Goal: Entertainment & Leisure: Consume media (video, audio)

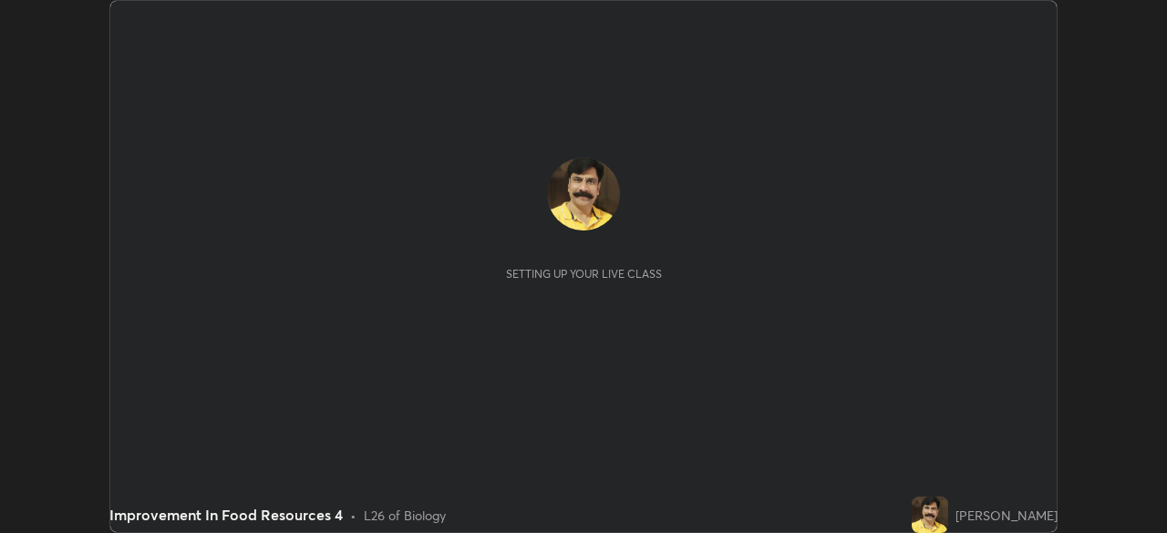
scroll to position [533, 1166]
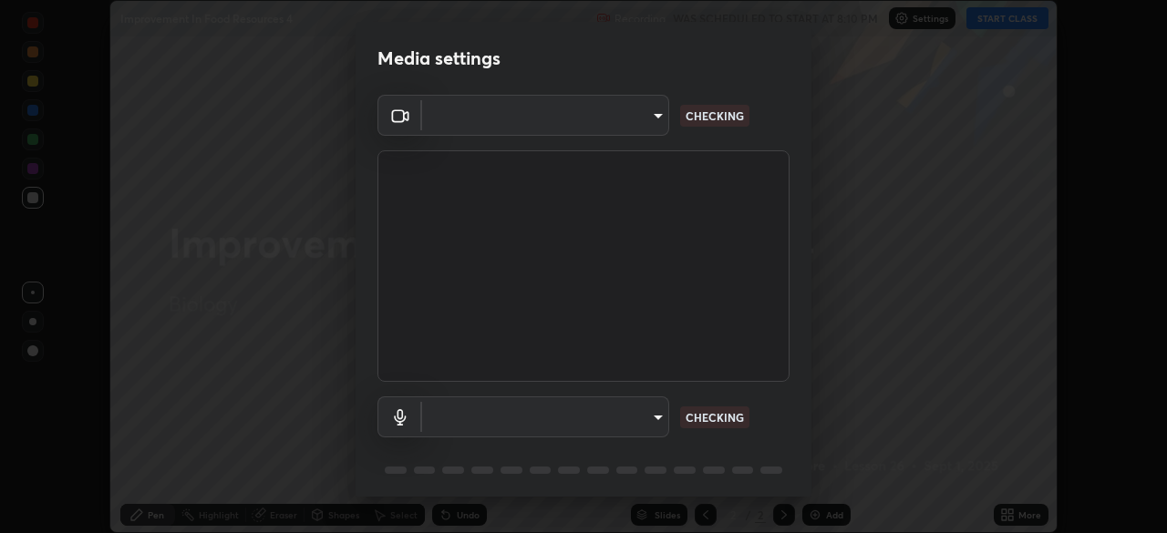
type input "05730faa116fe893cb3bfff37bc48e03cda79a540a9a2906e08a5a6a13fc8772"
type input "default"
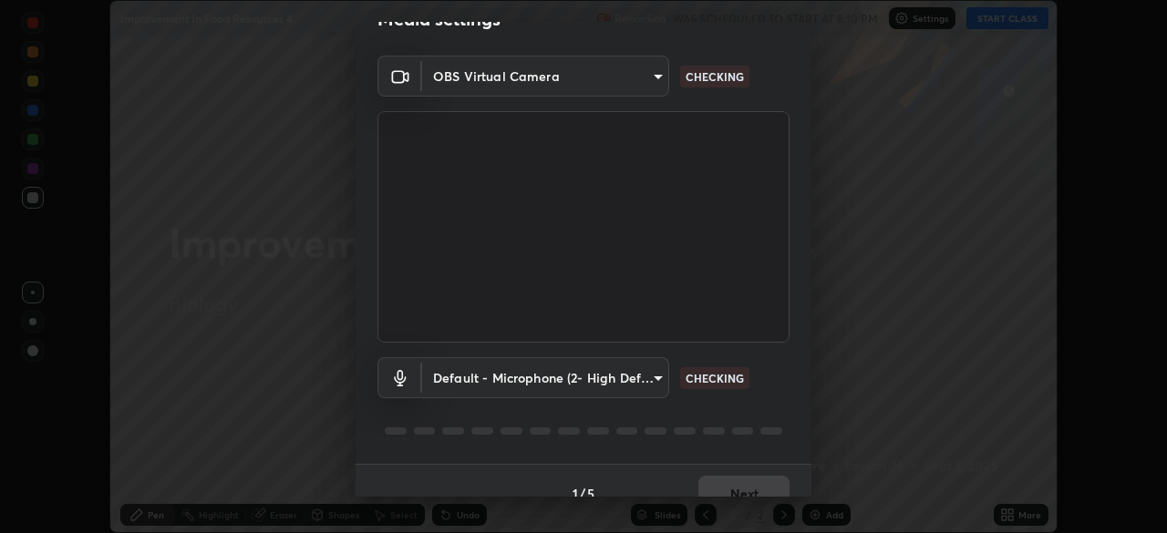
scroll to position [65, 0]
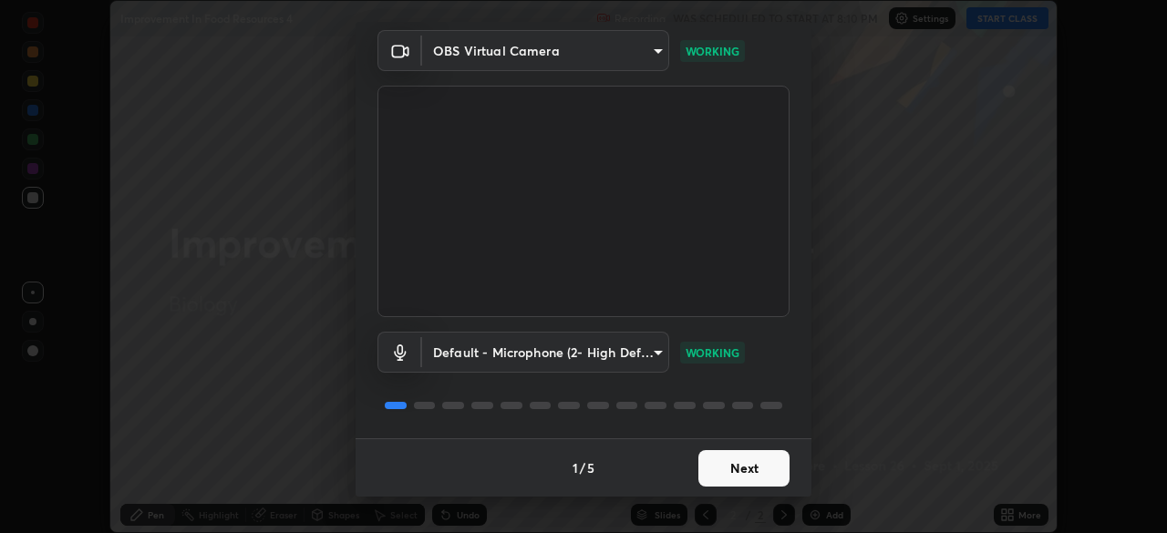
click at [730, 467] on button "Next" at bounding box center [743, 468] width 91 height 36
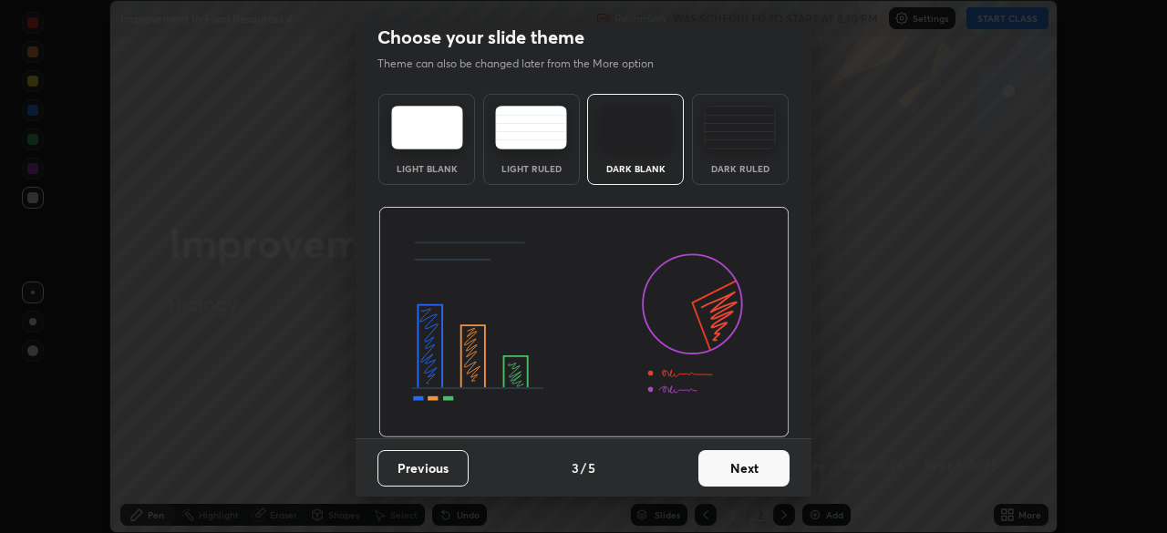
scroll to position [0, 0]
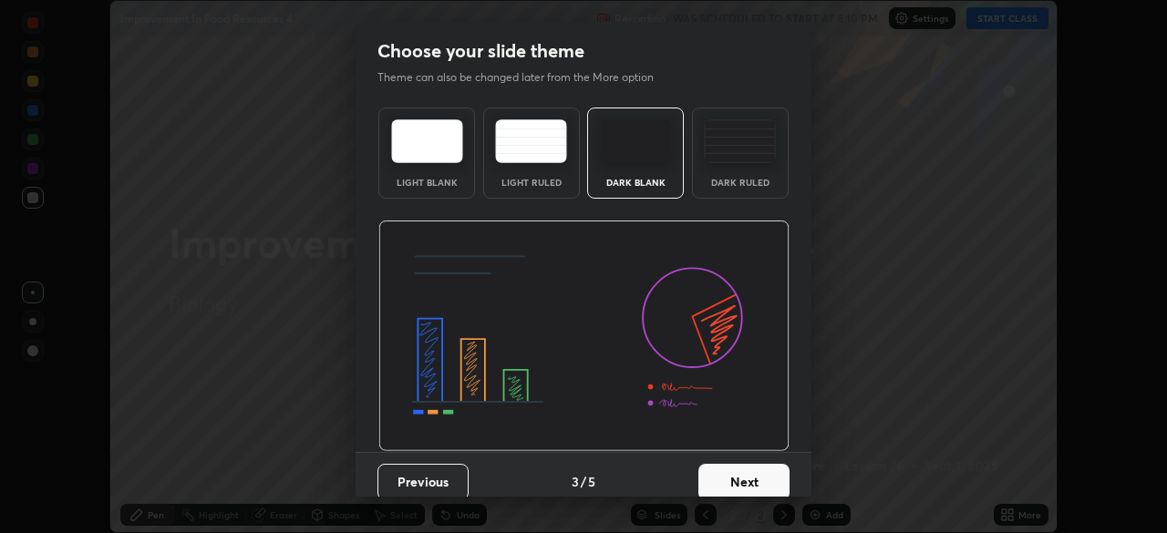
click at [735, 475] on button "Next" at bounding box center [743, 482] width 91 height 36
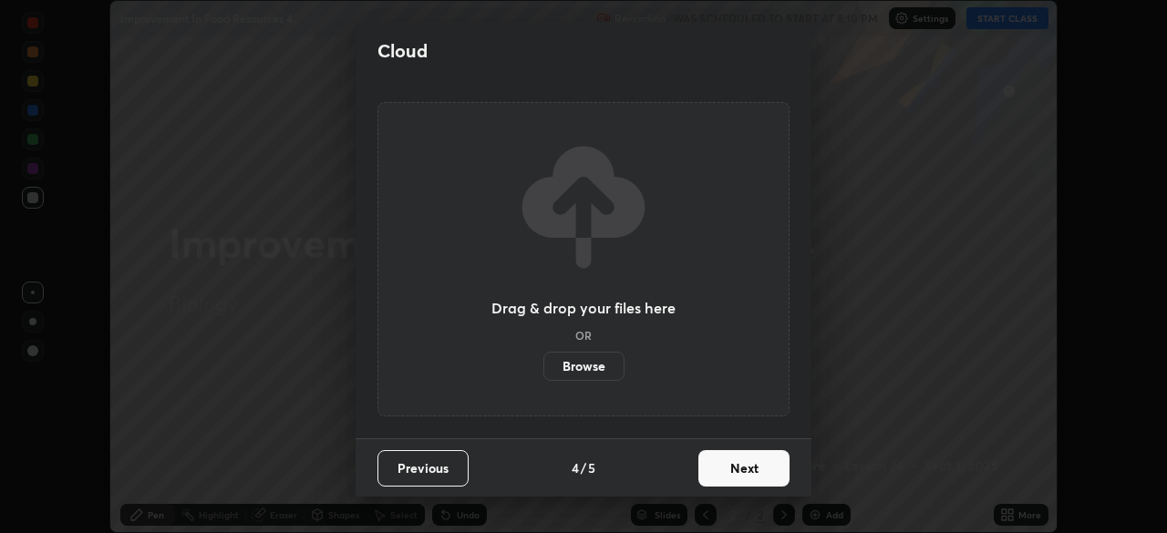
click at [743, 479] on button "Next" at bounding box center [743, 468] width 91 height 36
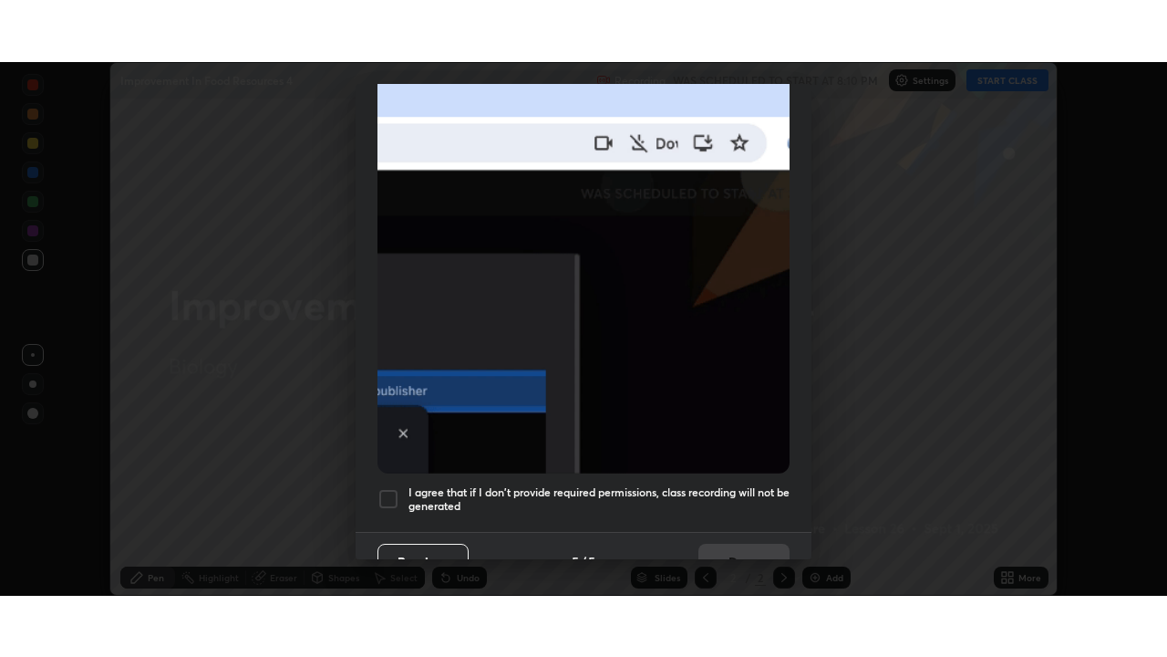
scroll to position [437, 0]
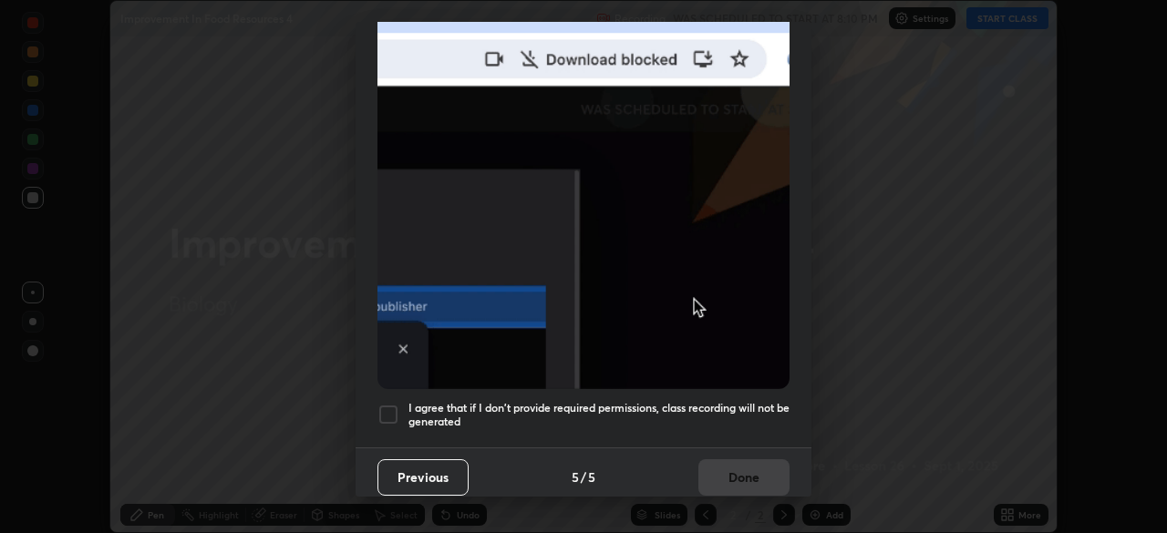
click at [391, 404] on div at bounding box center [388, 415] width 22 height 22
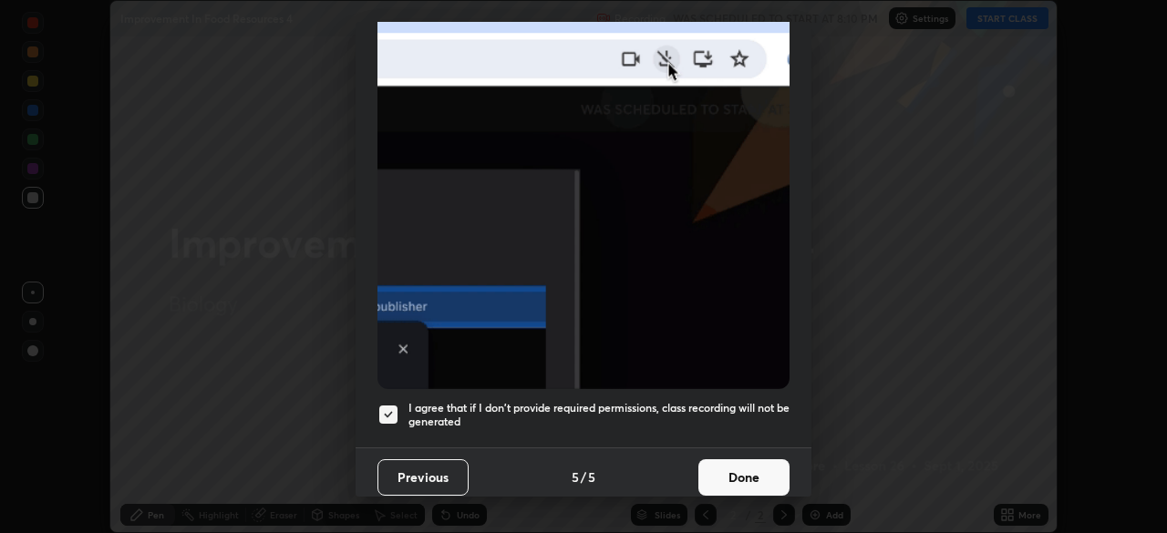
click at [750, 478] on button "Done" at bounding box center [743, 478] width 91 height 36
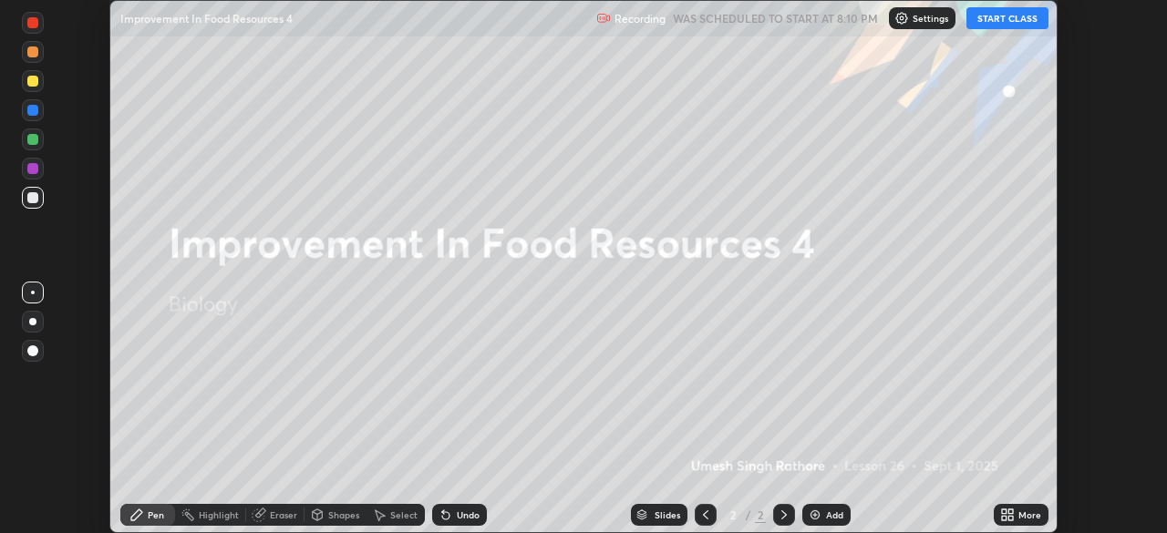
click at [1006, 16] on button "START CLASS" at bounding box center [1008, 18] width 82 height 22
click at [1018, 512] on div "More" at bounding box center [1029, 515] width 23 height 9
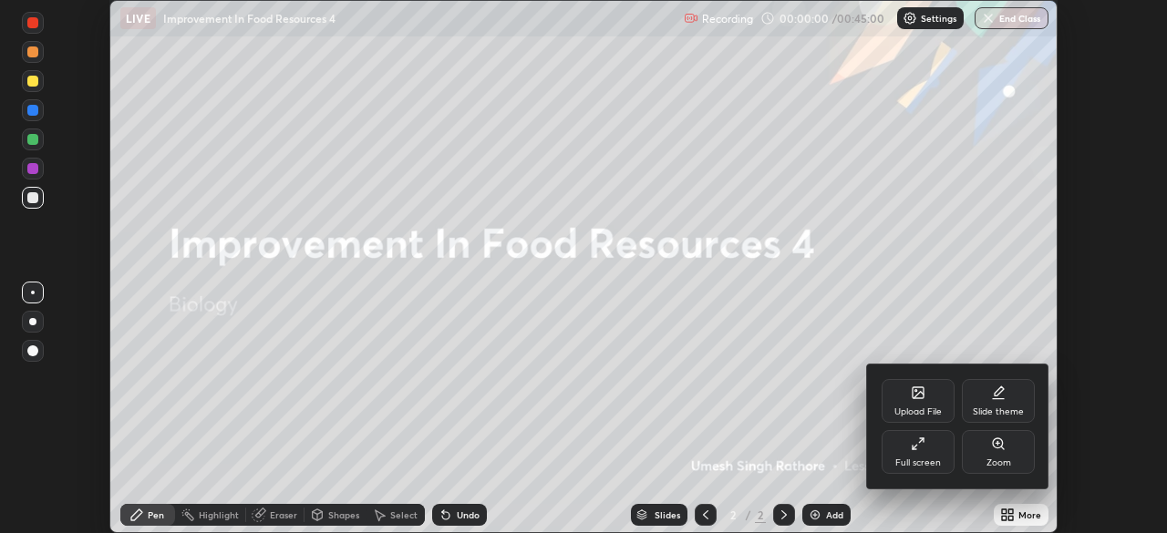
click at [918, 452] on div "Full screen" at bounding box center [918, 452] width 73 height 44
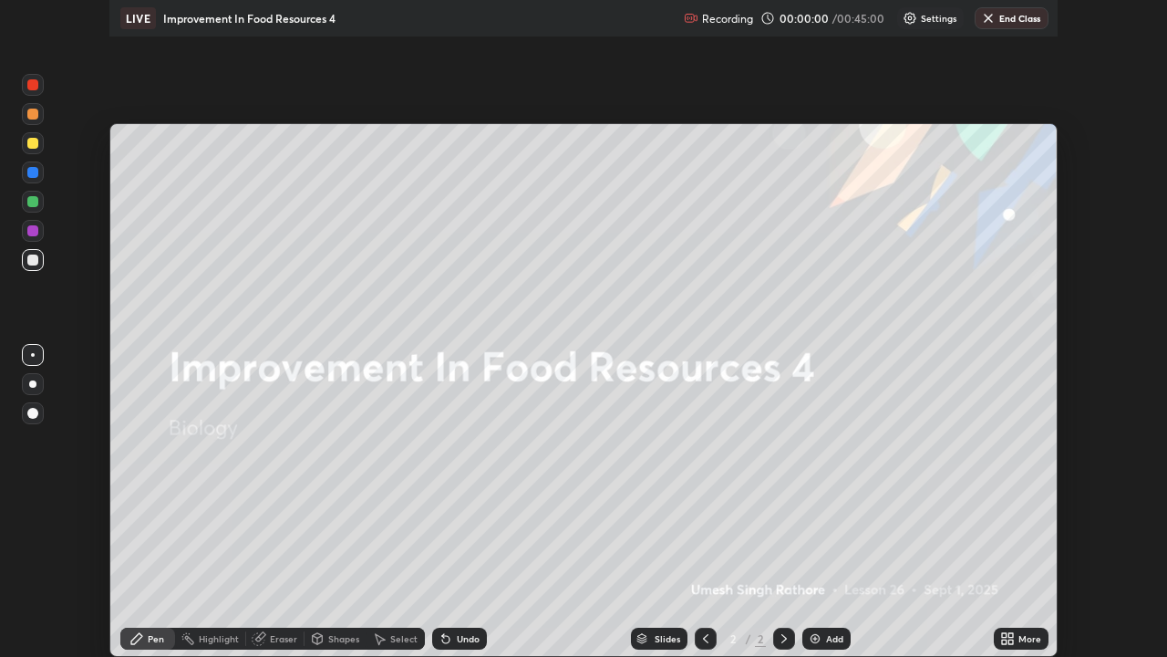
scroll to position [657, 1167]
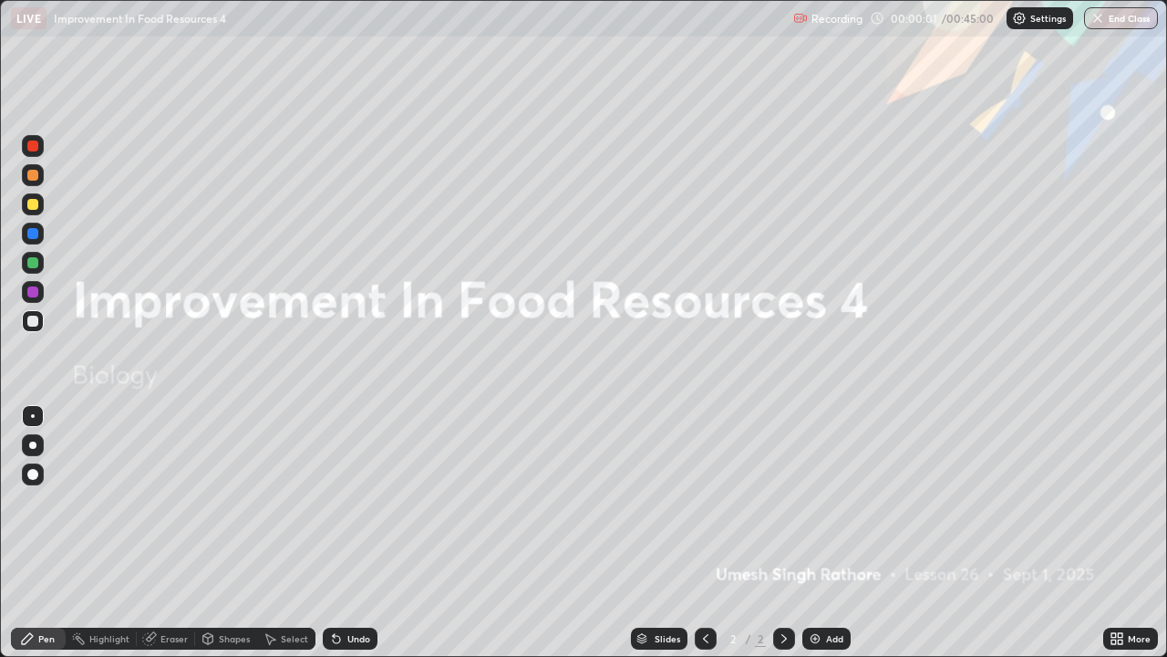
click at [832, 533] on div "Add" at bounding box center [834, 638] width 17 height 9
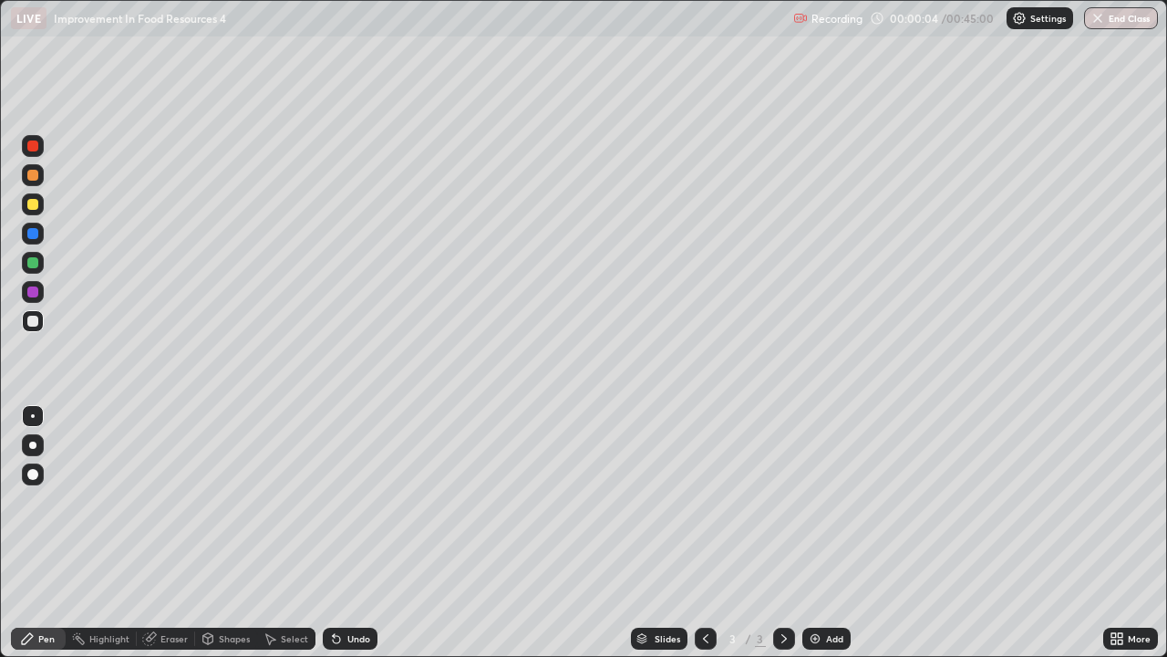
click at [36, 206] on div at bounding box center [32, 204] width 11 height 11
click at [33, 320] on div at bounding box center [32, 320] width 11 height 11
click at [32, 443] on div at bounding box center [32, 444] width 7 height 7
click at [815, 533] on img at bounding box center [815, 638] width 15 height 15
click at [36, 321] on div at bounding box center [32, 320] width 11 height 11
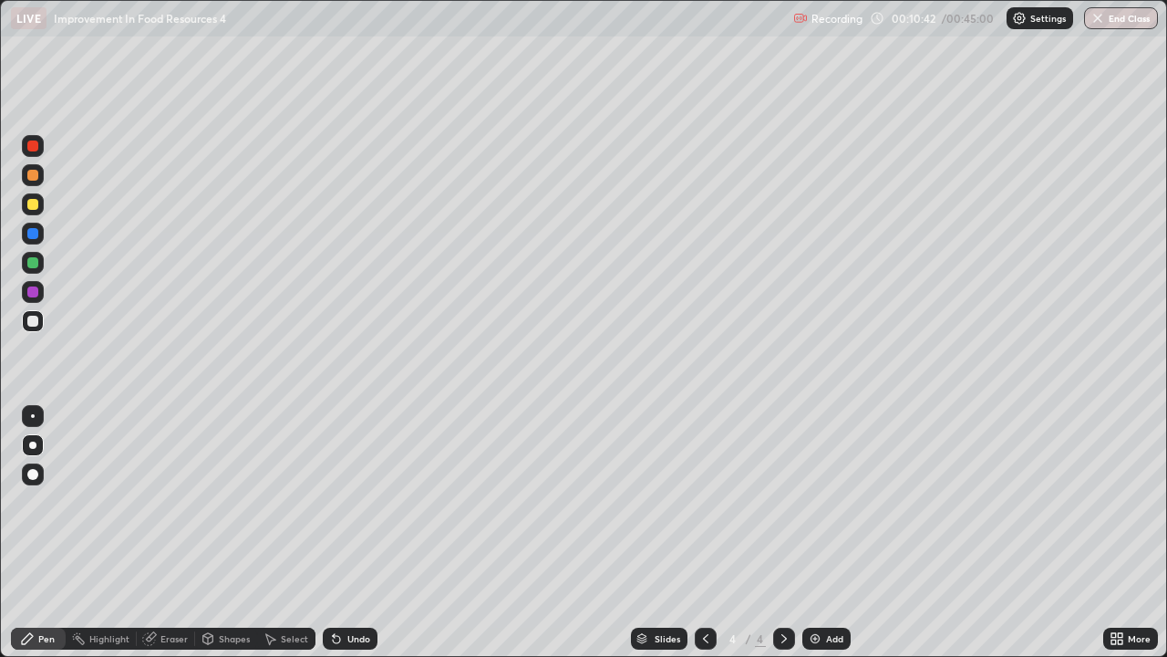
click at [814, 533] on img at bounding box center [815, 638] width 15 height 15
click at [33, 323] on div at bounding box center [32, 320] width 11 height 11
click at [354, 533] on div "Undo" at bounding box center [358, 638] width 23 height 9
click at [355, 533] on div "Undo" at bounding box center [358, 638] width 23 height 9
click at [356, 533] on div "Undo" at bounding box center [358, 638] width 23 height 9
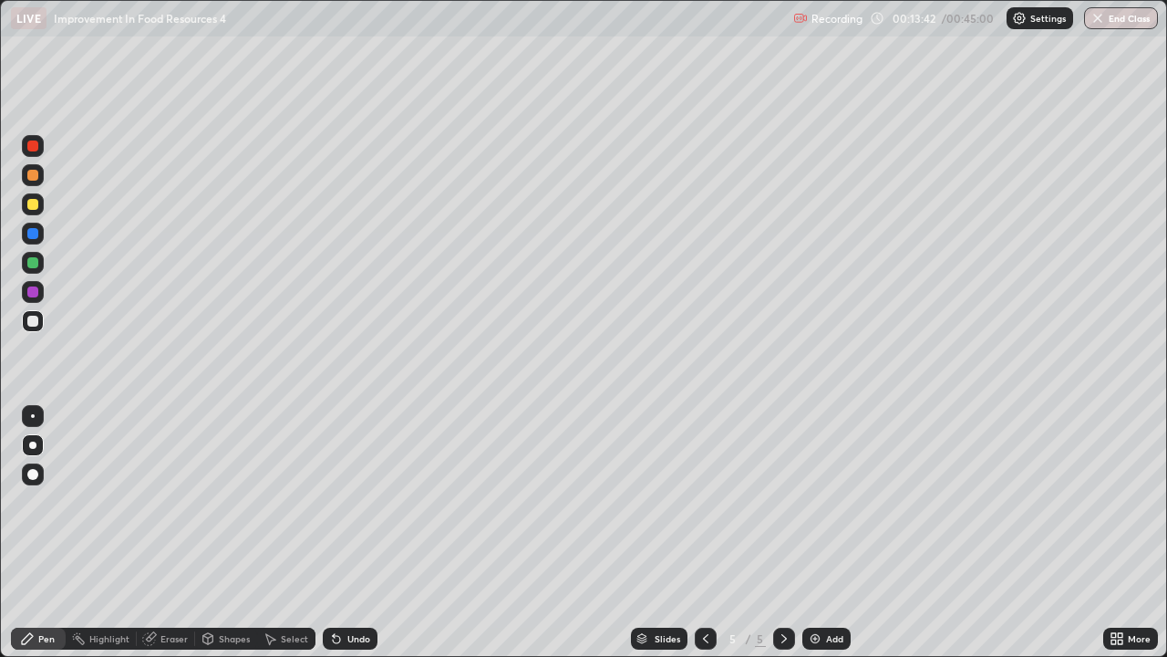
click at [30, 264] on div at bounding box center [32, 262] width 11 height 11
click at [33, 323] on div at bounding box center [32, 320] width 11 height 11
click at [349, 533] on div "Undo" at bounding box center [358, 638] width 23 height 9
click at [341, 533] on div "Undo" at bounding box center [350, 638] width 55 height 22
click at [347, 533] on div "Undo" at bounding box center [358, 638] width 23 height 9
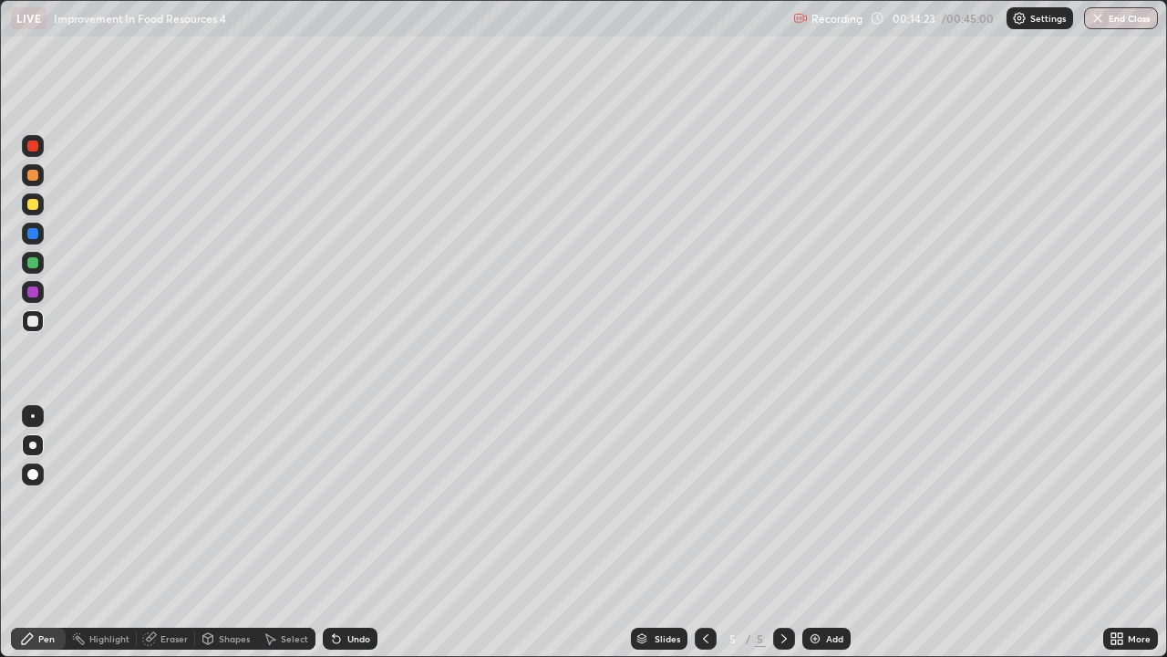
click at [342, 533] on div "Undo" at bounding box center [350, 638] width 55 height 22
click at [817, 533] on img at bounding box center [815, 638] width 15 height 15
click at [347, 533] on div "Undo" at bounding box center [358, 638] width 23 height 9
click at [343, 533] on div "Undo" at bounding box center [350, 638] width 55 height 22
click at [338, 533] on icon at bounding box center [336, 638] width 15 height 15
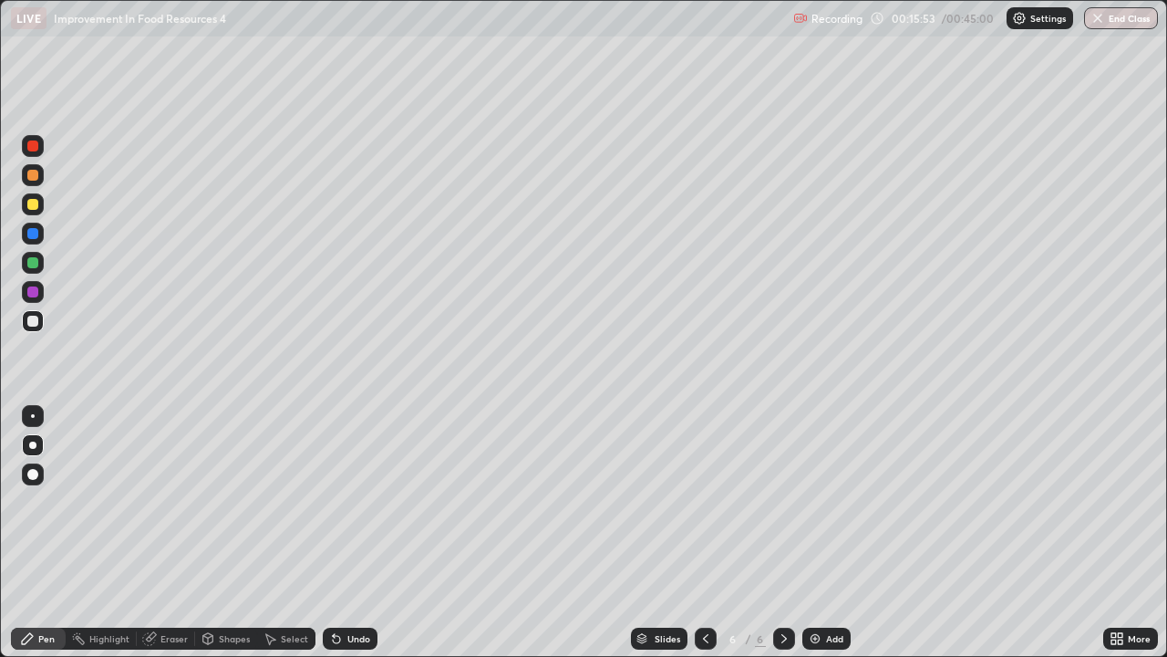
click at [339, 533] on icon at bounding box center [336, 638] width 15 height 15
click at [37, 263] on div at bounding box center [32, 262] width 11 height 11
click at [814, 533] on img at bounding box center [815, 638] width 15 height 15
click at [34, 320] on div at bounding box center [32, 320] width 11 height 11
click at [28, 324] on div at bounding box center [32, 320] width 11 height 11
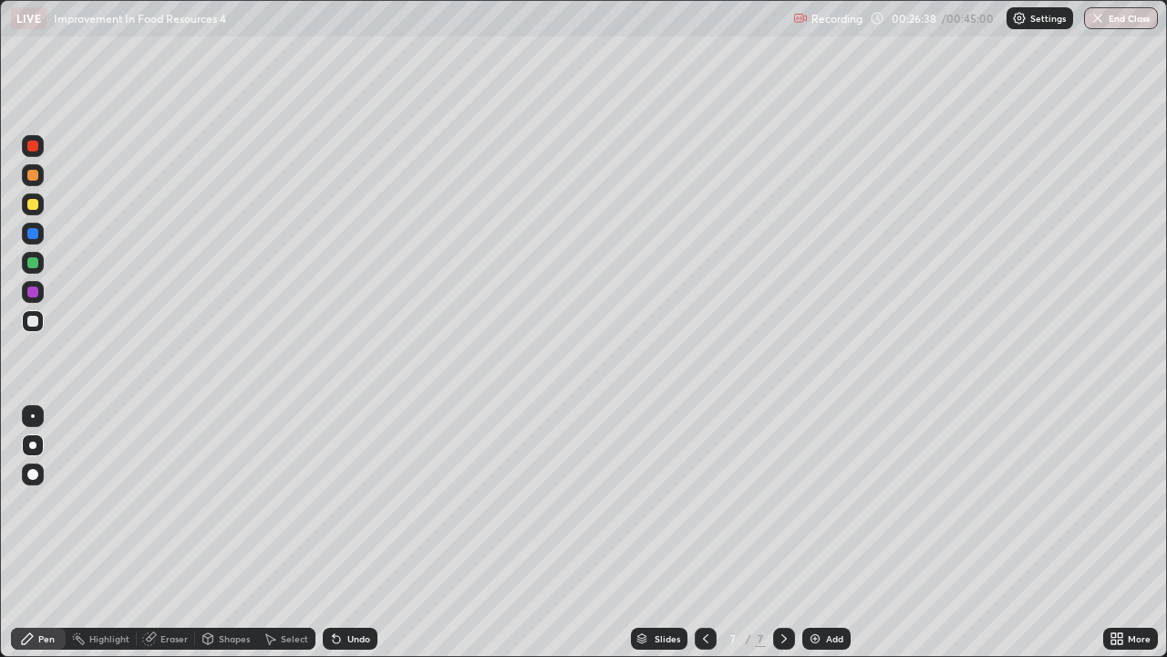
click at [31, 320] on div at bounding box center [32, 320] width 11 height 11
click at [34, 324] on div at bounding box center [32, 320] width 11 height 11
click at [29, 319] on div at bounding box center [32, 320] width 11 height 11
click at [811, 533] on img at bounding box center [815, 638] width 15 height 15
click at [32, 319] on div at bounding box center [32, 320] width 11 height 11
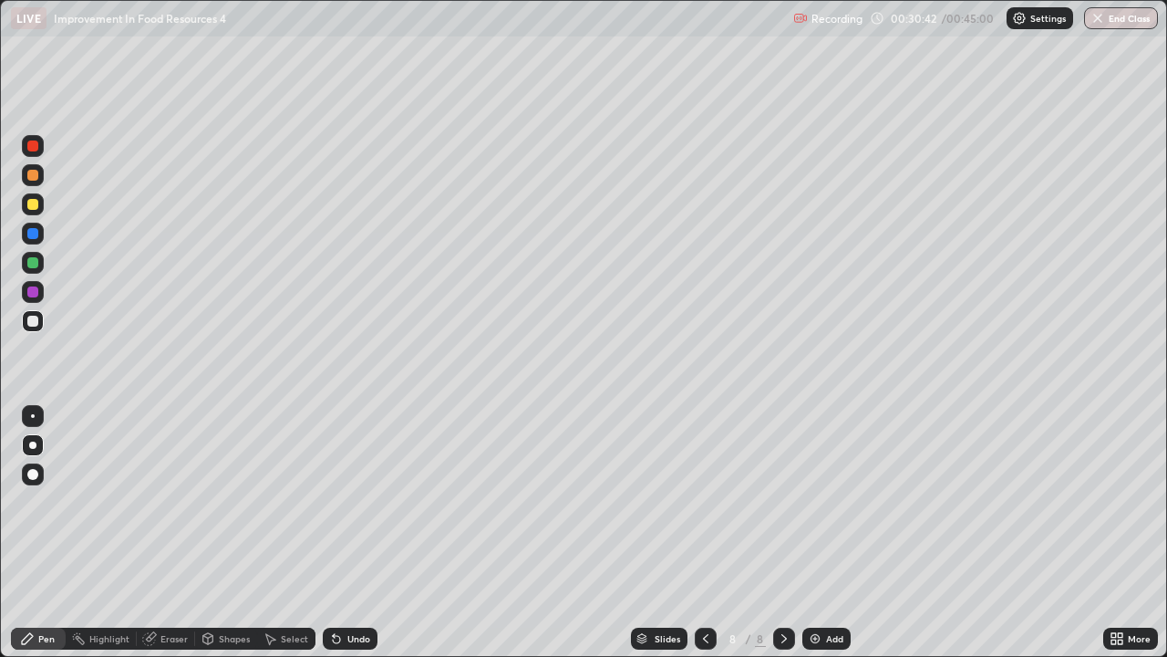
click at [342, 533] on div "Undo" at bounding box center [350, 638] width 55 height 22
click at [812, 533] on img at bounding box center [815, 638] width 15 height 15
click at [705, 533] on icon at bounding box center [705, 638] width 15 height 15
click at [815, 533] on img at bounding box center [815, 638] width 15 height 15
click at [31, 324] on div at bounding box center [32, 320] width 11 height 11
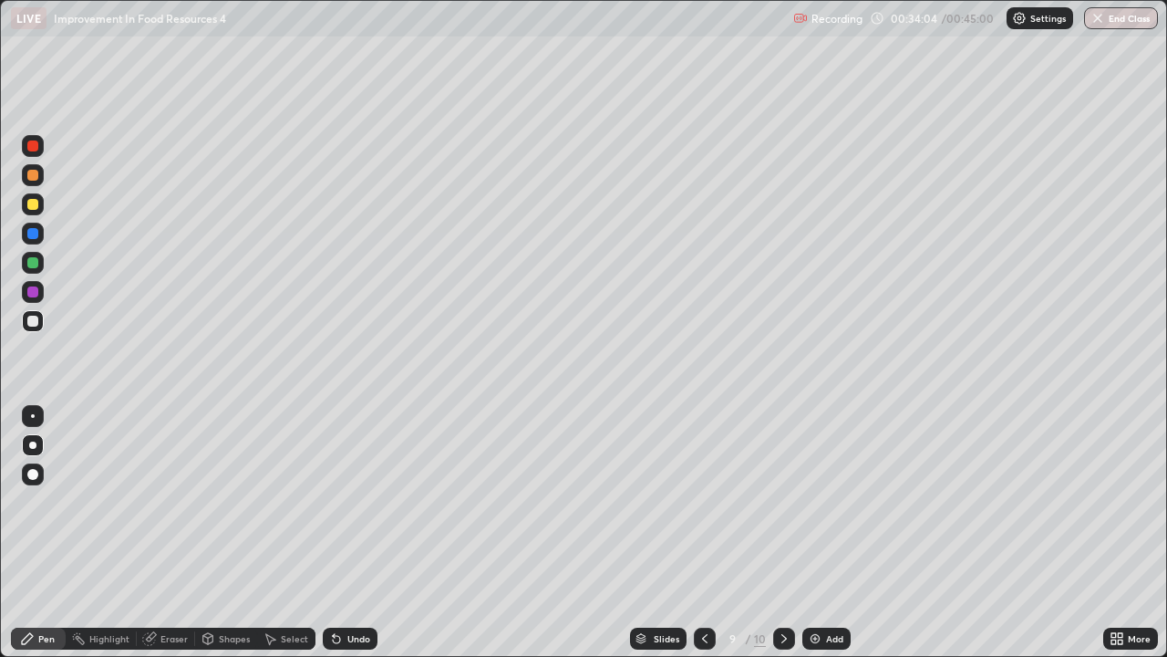
click at [31, 319] on div at bounding box center [32, 320] width 11 height 11
click at [30, 322] on div at bounding box center [32, 320] width 11 height 11
click at [339, 533] on icon at bounding box center [336, 638] width 15 height 15
click at [340, 533] on icon at bounding box center [336, 638] width 15 height 15
click at [809, 533] on img at bounding box center [815, 638] width 15 height 15
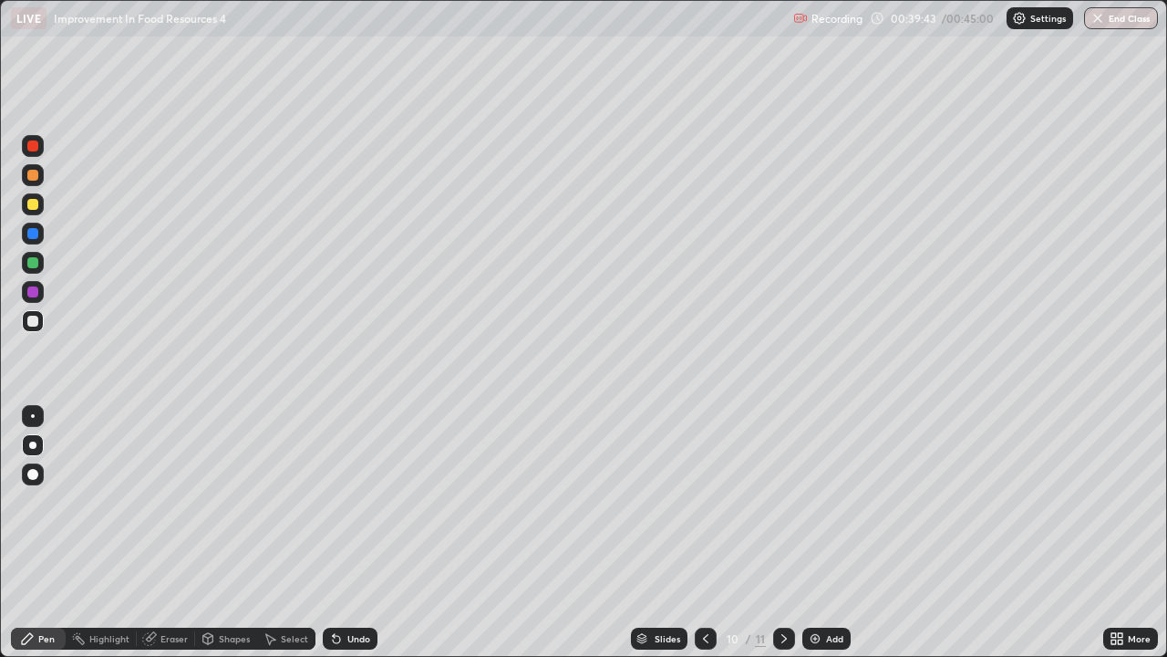
click at [30, 324] on div at bounding box center [32, 320] width 11 height 11
click at [35, 324] on div at bounding box center [32, 320] width 11 height 11
click at [34, 325] on div at bounding box center [32, 320] width 11 height 11
click at [32, 324] on div at bounding box center [32, 320] width 11 height 11
click at [813, 533] on img at bounding box center [815, 638] width 15 height 15
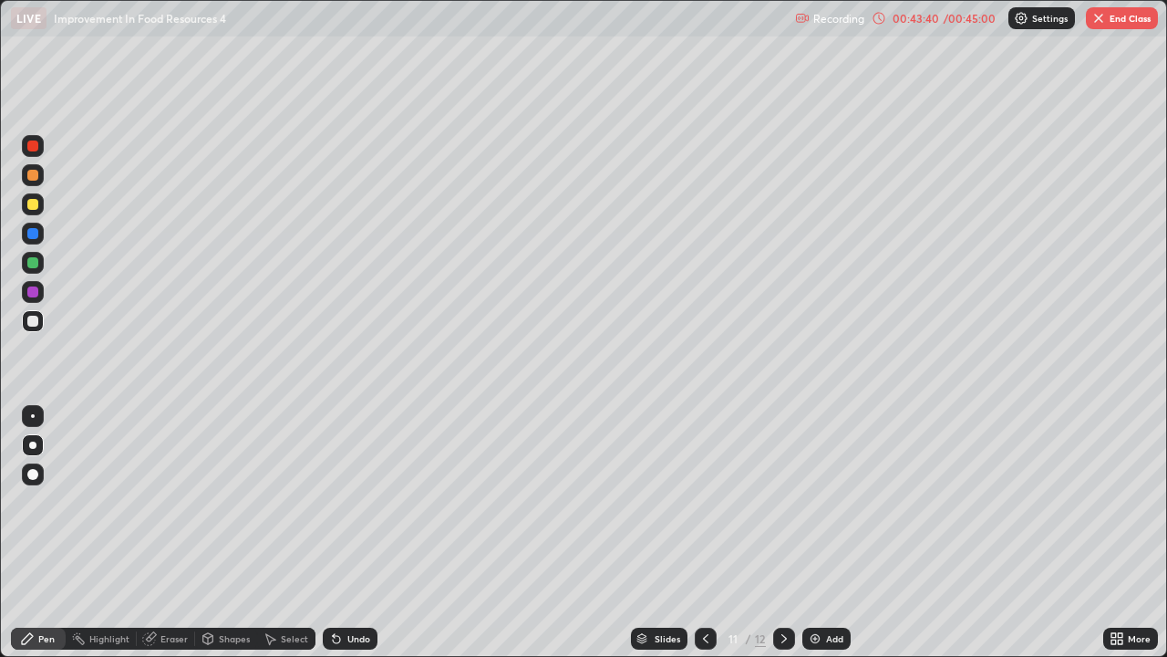
click at [32, 262] on div at bounding box center [32, 262] width 11 height 11
click at [1117, 20] on button "End Class" at bounding box center [1122, 18] width 72 height 22
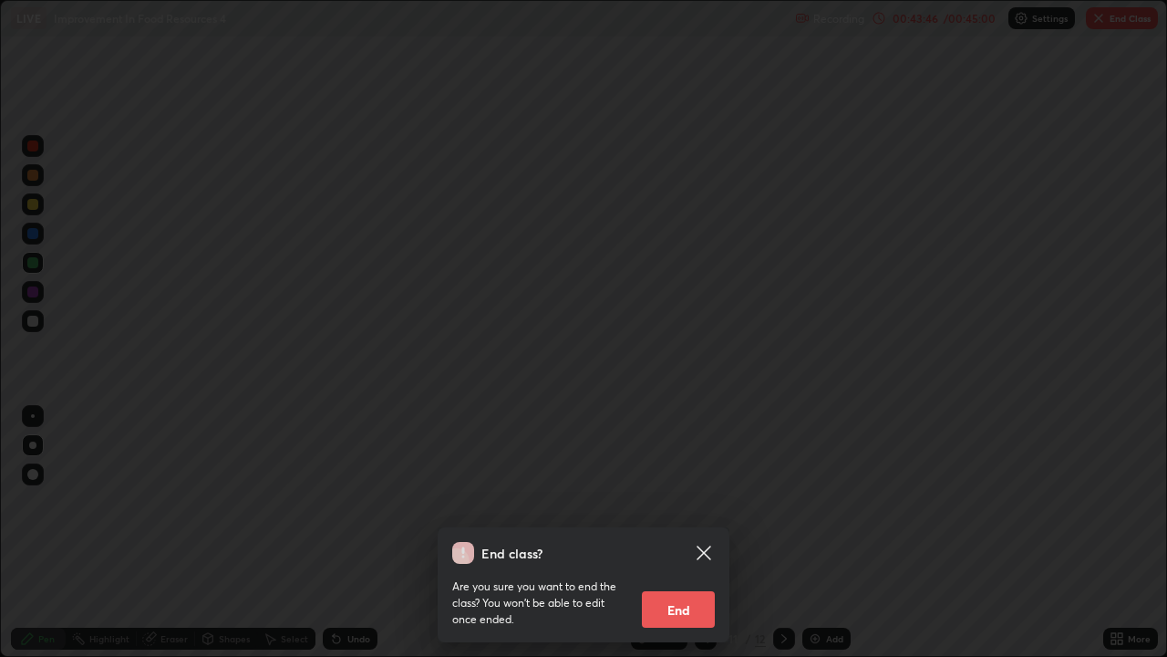
click at [678, 533] on button "End" at bounding box center [678, 609] width 73 height 36
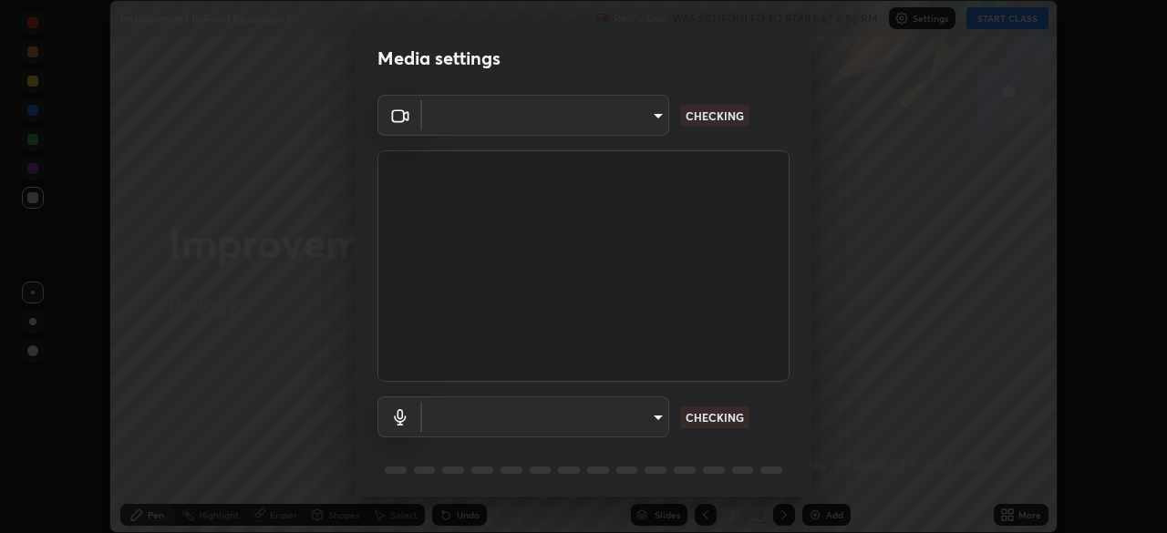
scroll to position [65, 0]
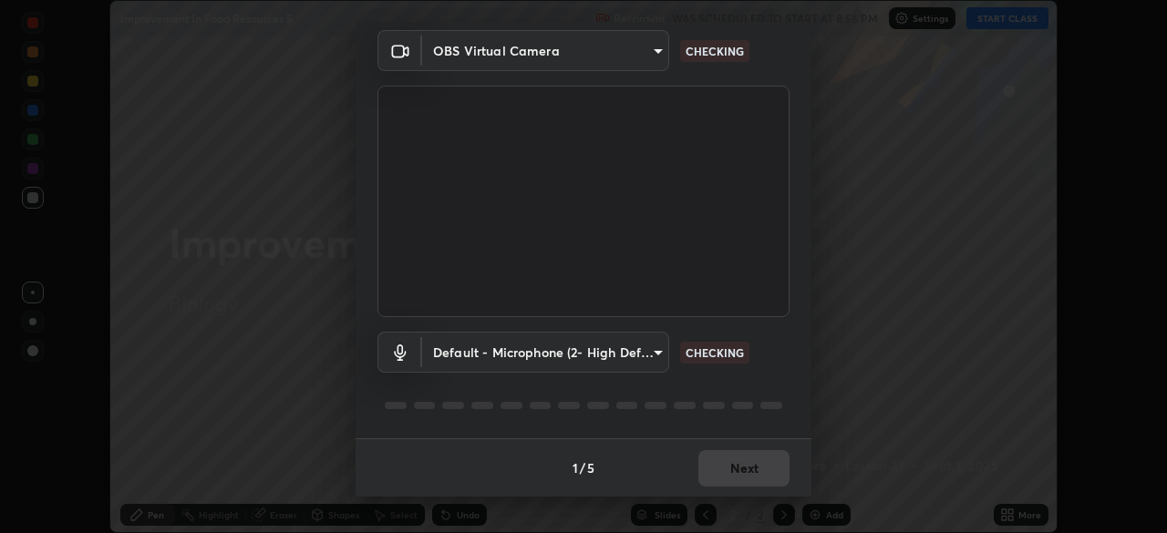
type input "05730faa116fe893cb3bfff37bc48e03cda79a540a9a2906e08a5a6a13fc8772"
type input "default"
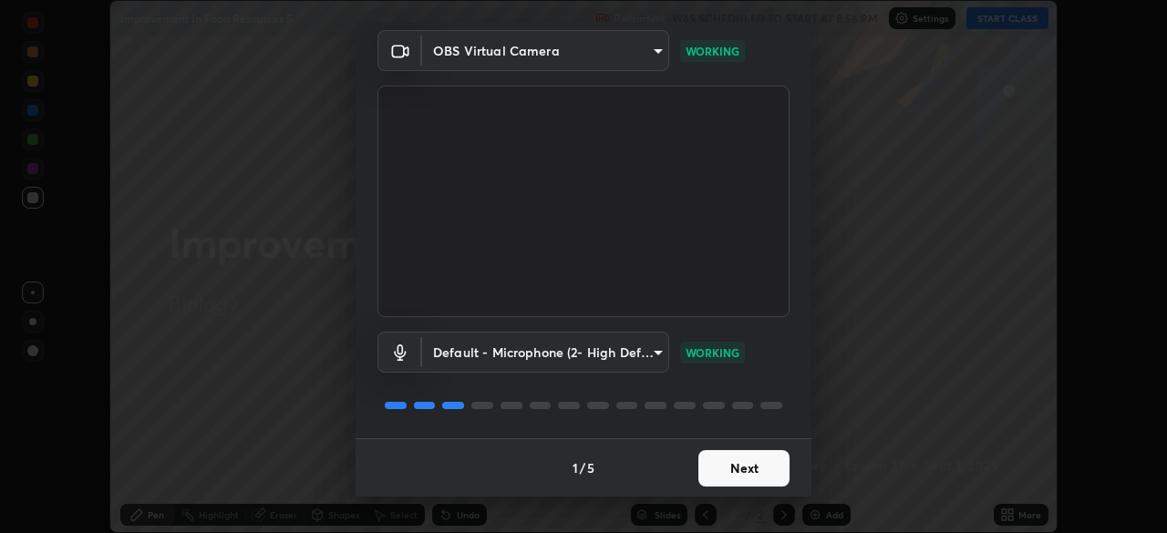
click at [748, 464] on button "Next" at bounding box center [743, 468] width 91 height 36
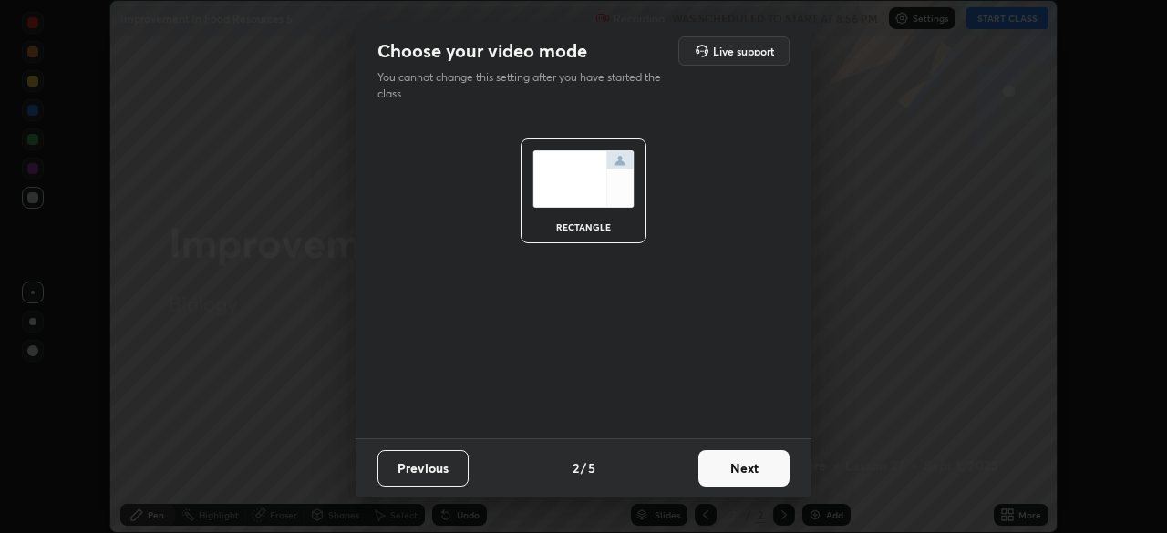
click at [748, 470] on button "Next" at bounding box center [743, 468] width 91 height 36
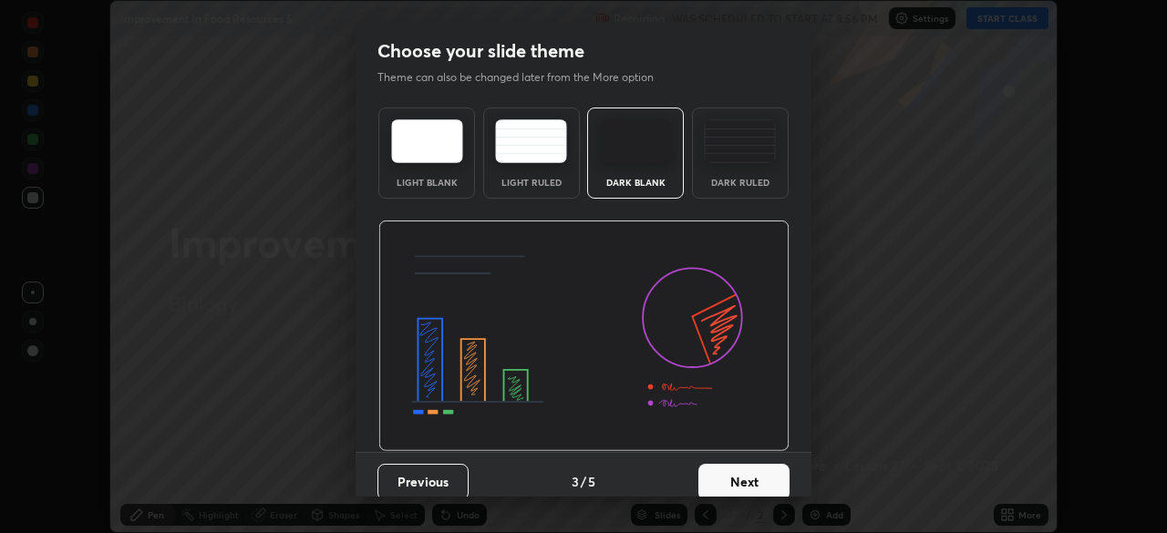
click at [749, 476] on button "Next" at bounding box center [743, 482] width 91 height 36
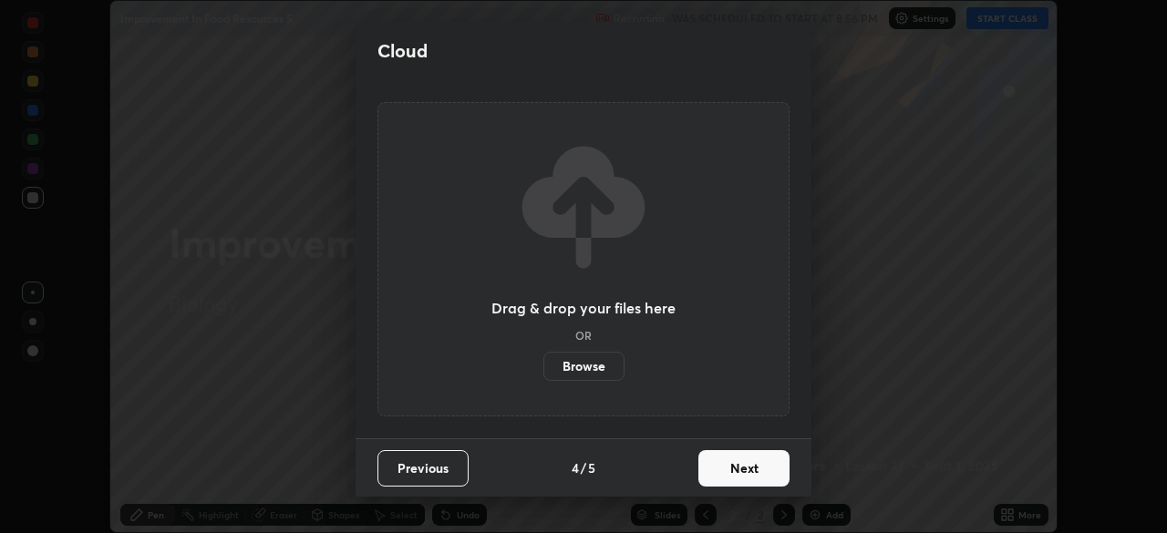
click at [747, 470] on button "Next" at bounding box center [743, 468] width 91 height 36
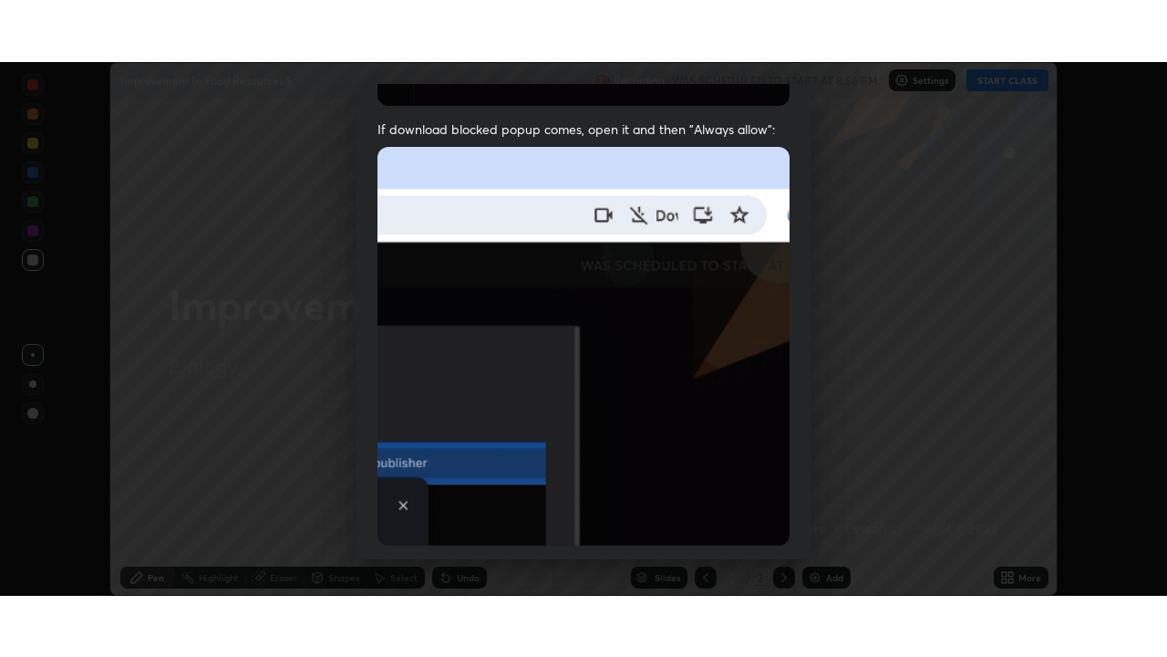
scroll to position [437, 0]
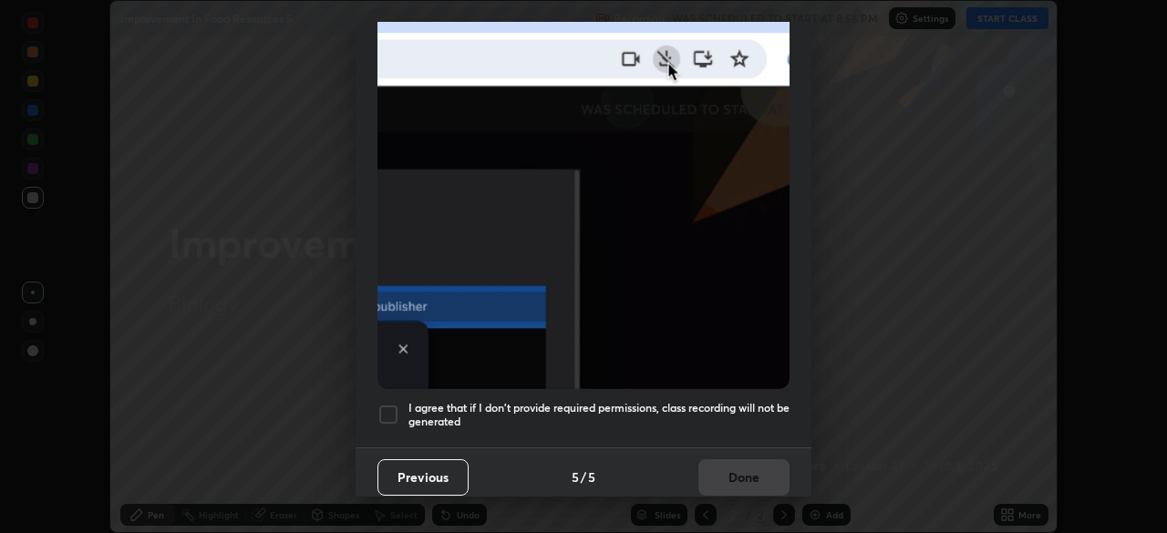
click at [394, 405] on div at bounding box center [388, 415] width 22 height 22
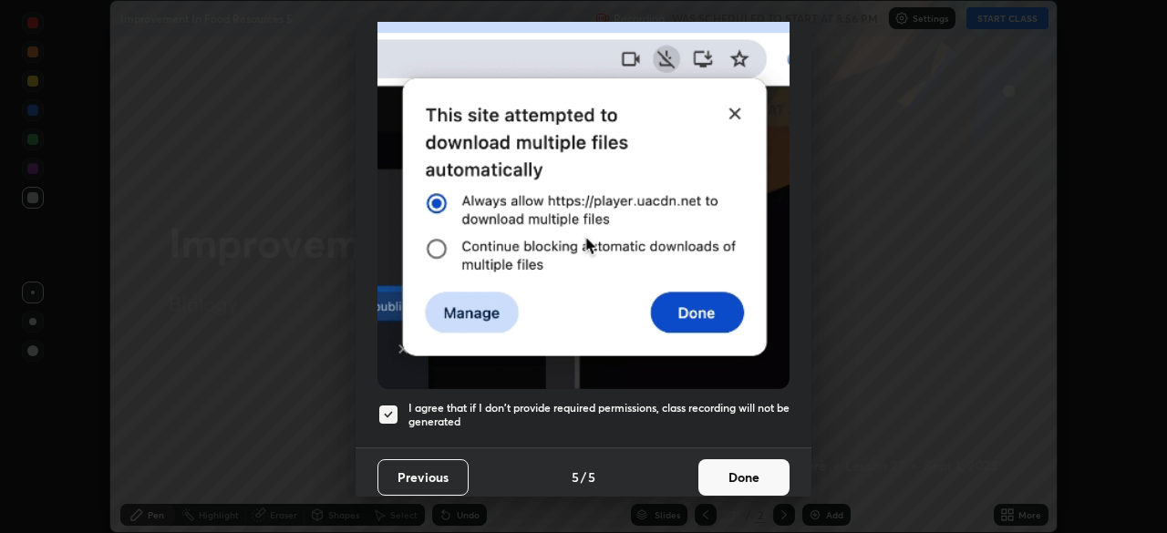
click at [744, 475] on button "Done" at bounding box center [743, 478] width 91 height 36
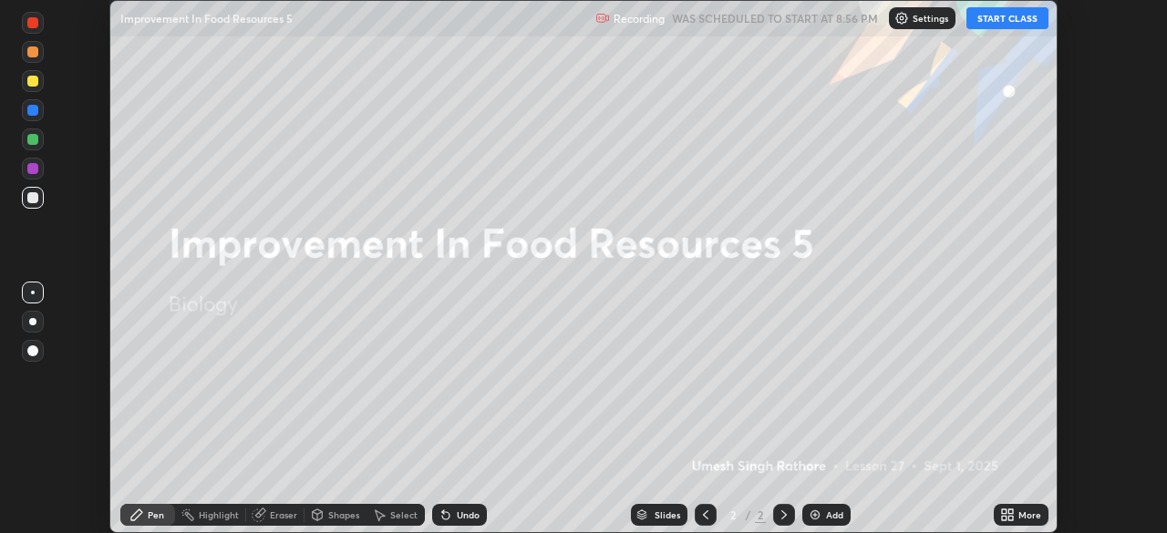
click at [1007, 515] on icon at bounding box center [1007, 515] width 15 height 15
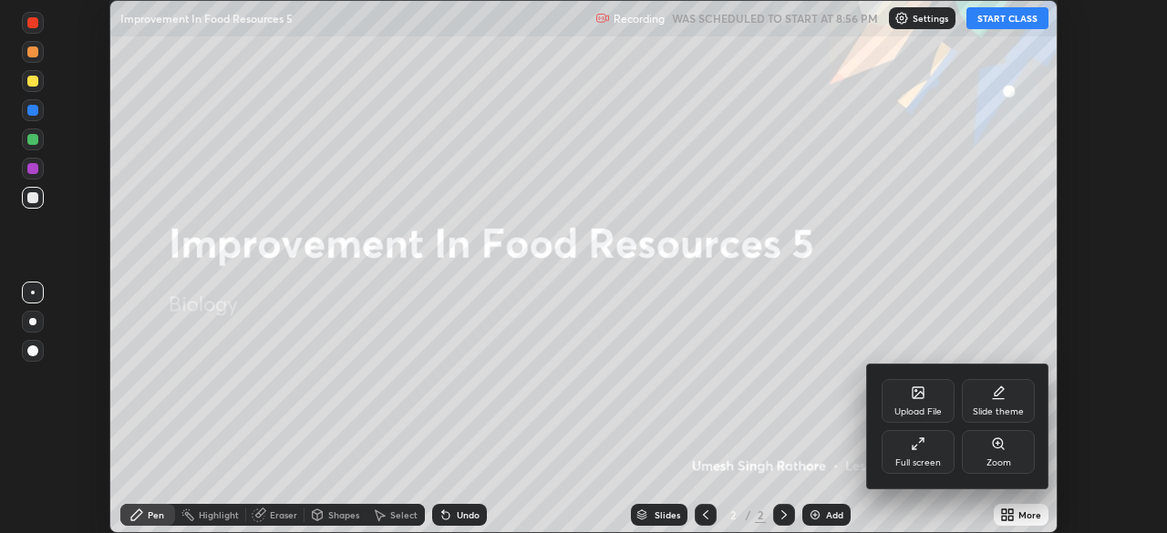
click at [922, 450] on icon at bounding box center [918, 444] width 15 height 15
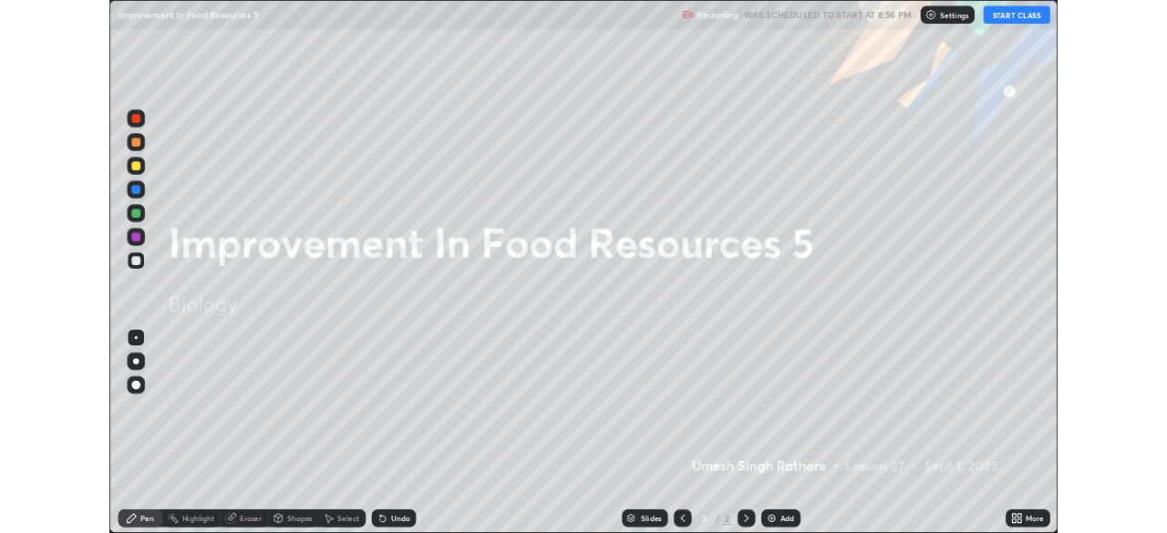
scroll to position [657, 1167]
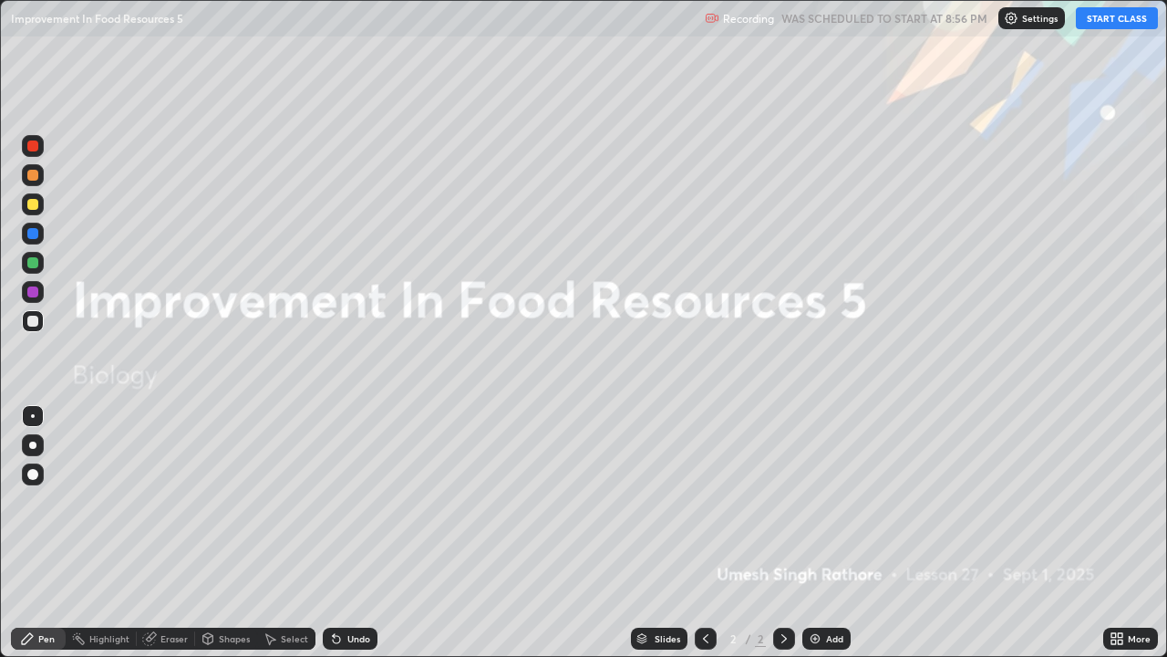
click at [1109, 18] on button "START CLASS" at bounding box center [1117, 18] width 82 height 22
click at [820, 533] on img at bounding box center [815, 638] width 15 height 15
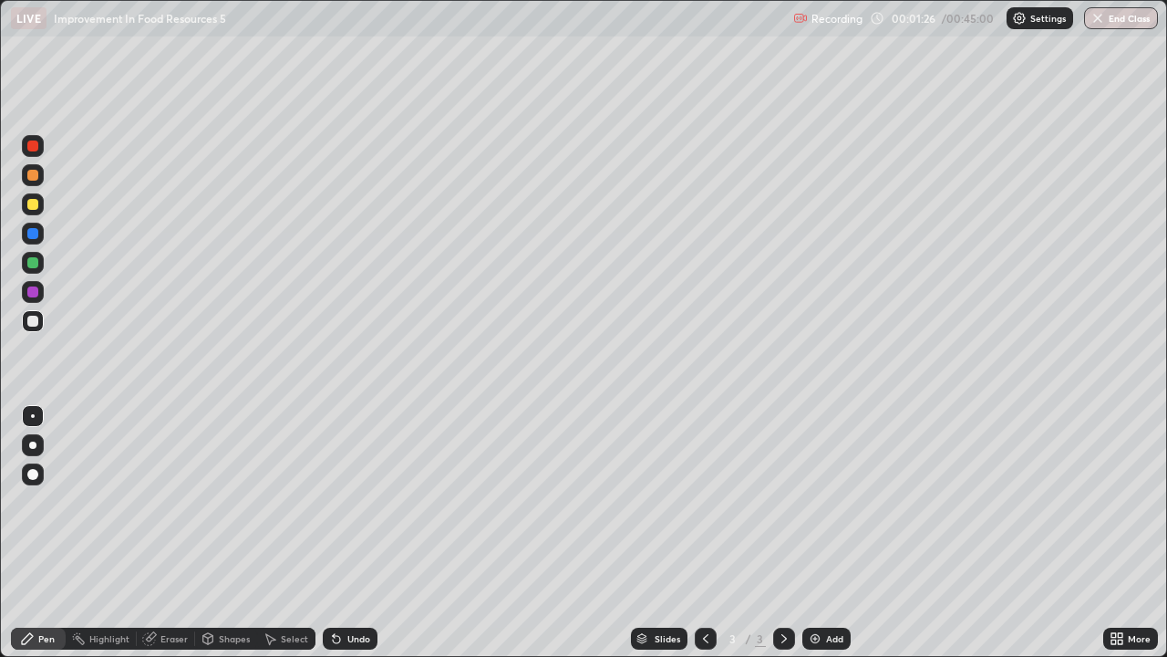
click at [32, 323] on div at bounding box center [32, 320] width 11 height 11
click at [347, 533] on div "Undo" at bounding box center [358, 638] width 23 height 9
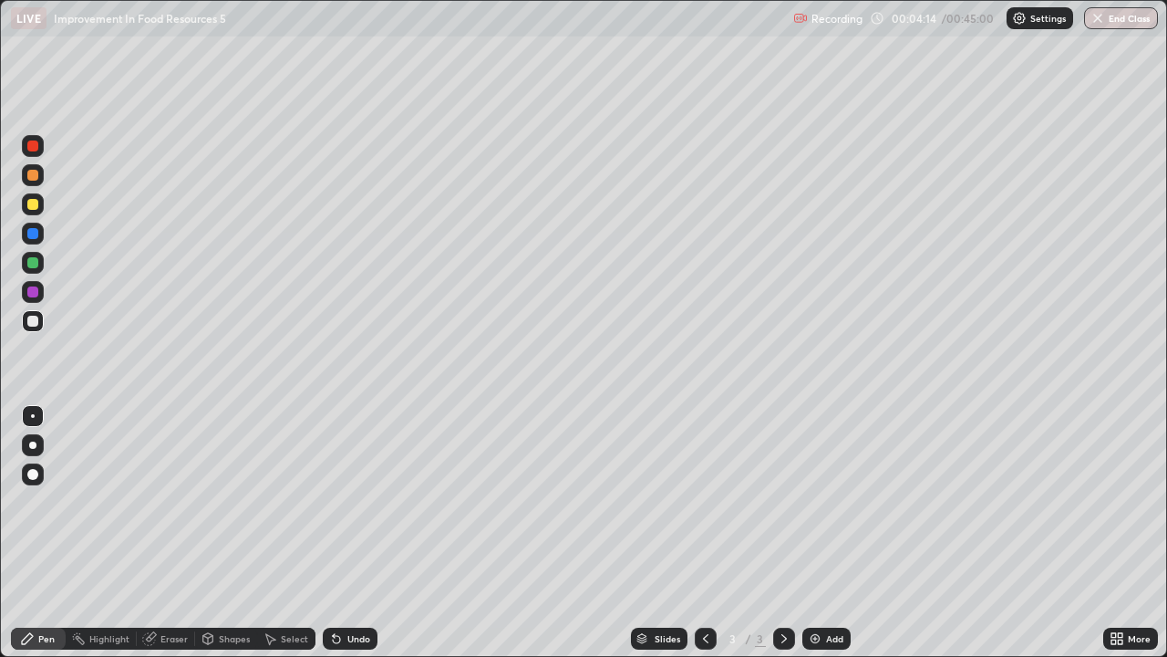
click at [342, 533] on div "Undo" at bounding box center [350, 638] width 55 height 22
click at [340, 533] on icon at bounding box center [336, 638] width 15 height 15
click at [344, 533] on div "Undo" at bounding box center [350, 638] width 55 height 22
click at [347, 533] on div "Undo" at bounding box center [358, 638] width 23 height 9
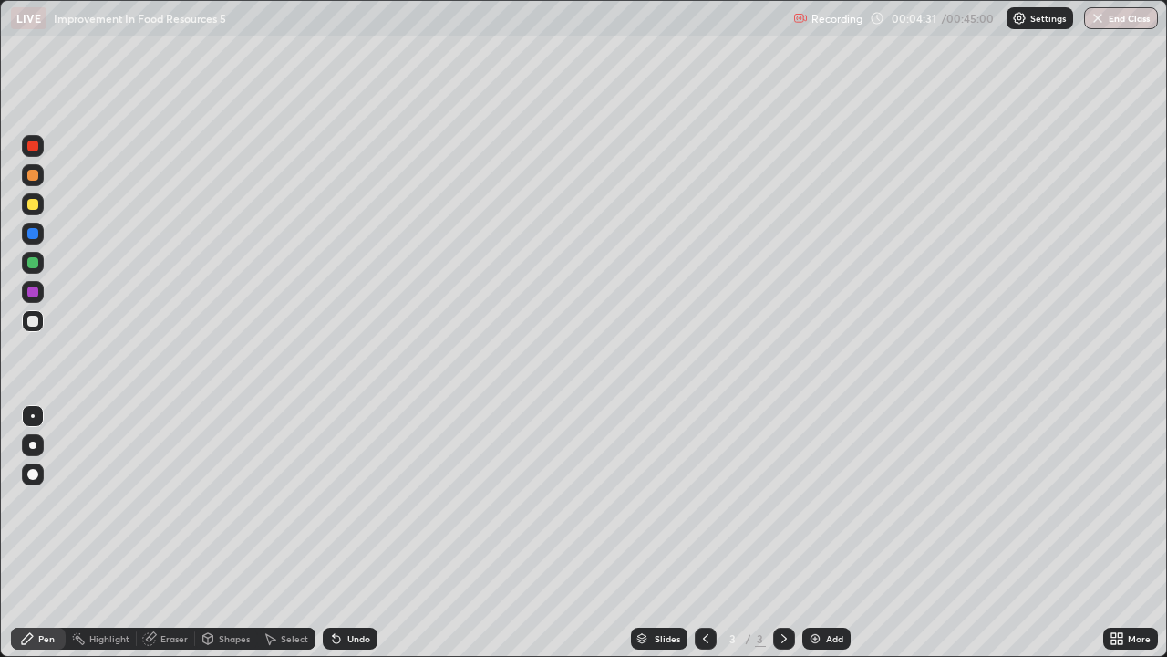
click at [347, 533] on div "Undo" at bounding box center [358, 638] width 23 height 9
click at [349, 533] on div "Undo" at bounding box center [358, 638] width 23 height 9
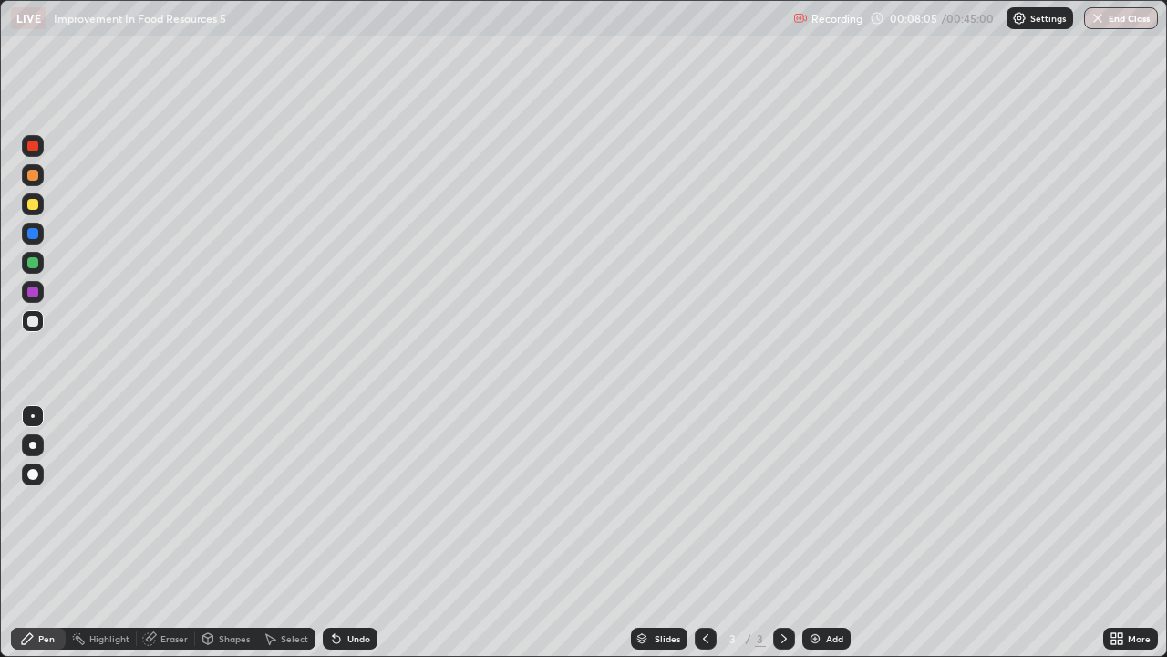
click at [811, 533] on img at bounding box center [815, 638] width 15 height 15
click at [355, 533] on div "Undo" at bounding box center [358, 638] width 23 height 9
click at [1115, 533] on icon at bounding box center [1114, 635] width 5 height 5
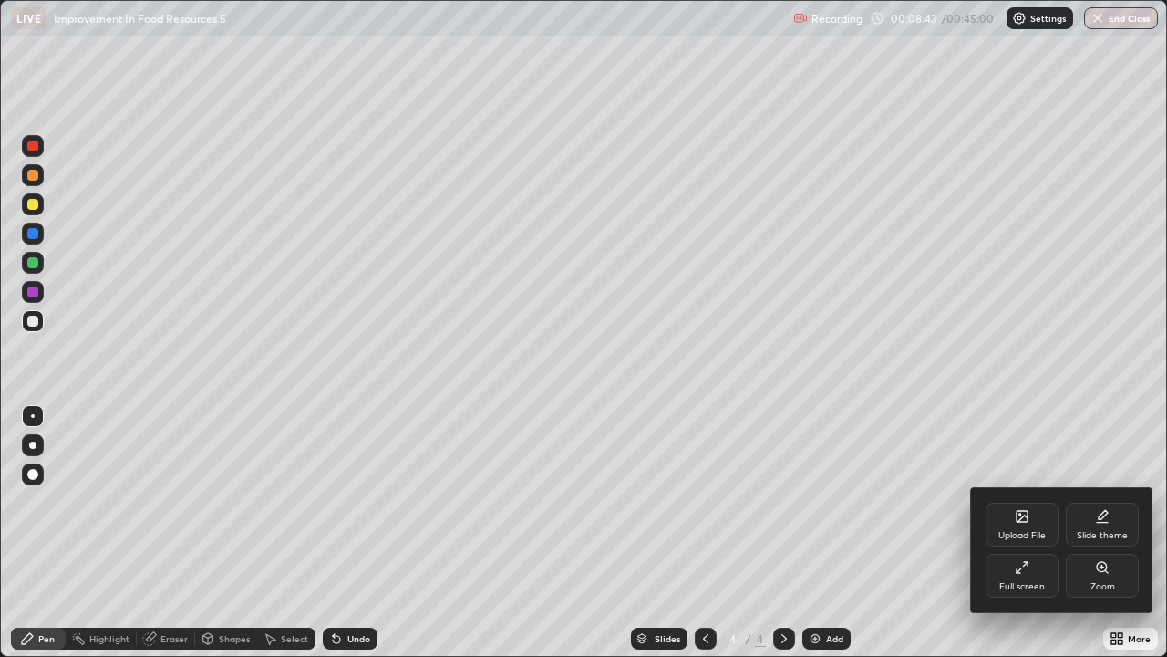
click at [1019, 533] on icon at bounding box center [1019, 571] width 4 height 4
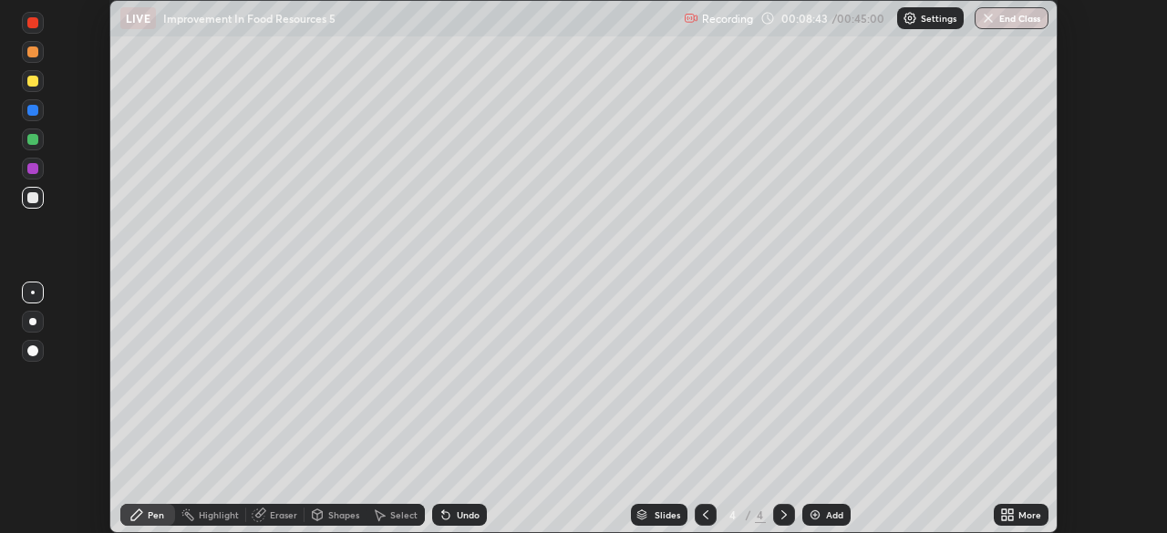
scroll to position [90648, 90015]
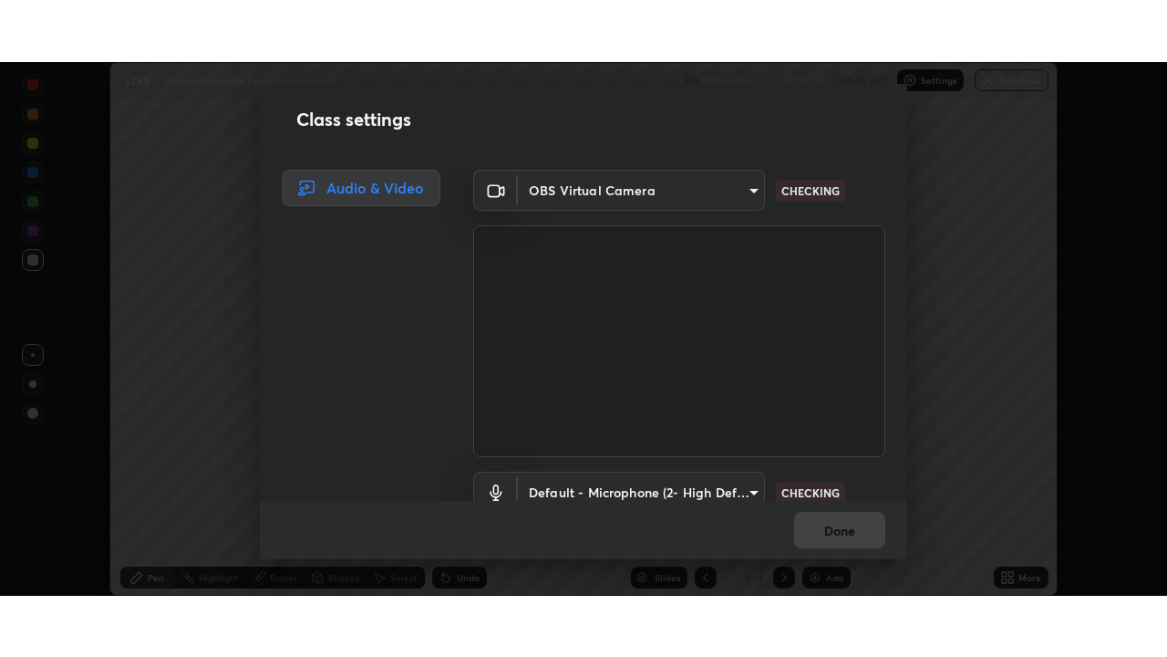
scroll to position [83, 0]
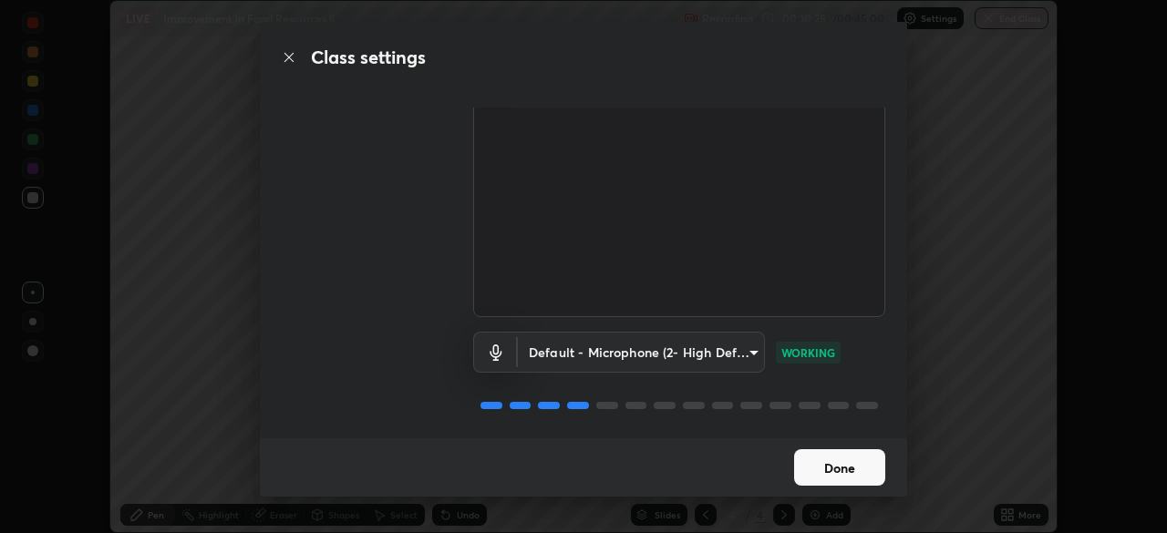
click at [846, 467] on button "Done" at bounding box center [839, 468] width 91 height 36
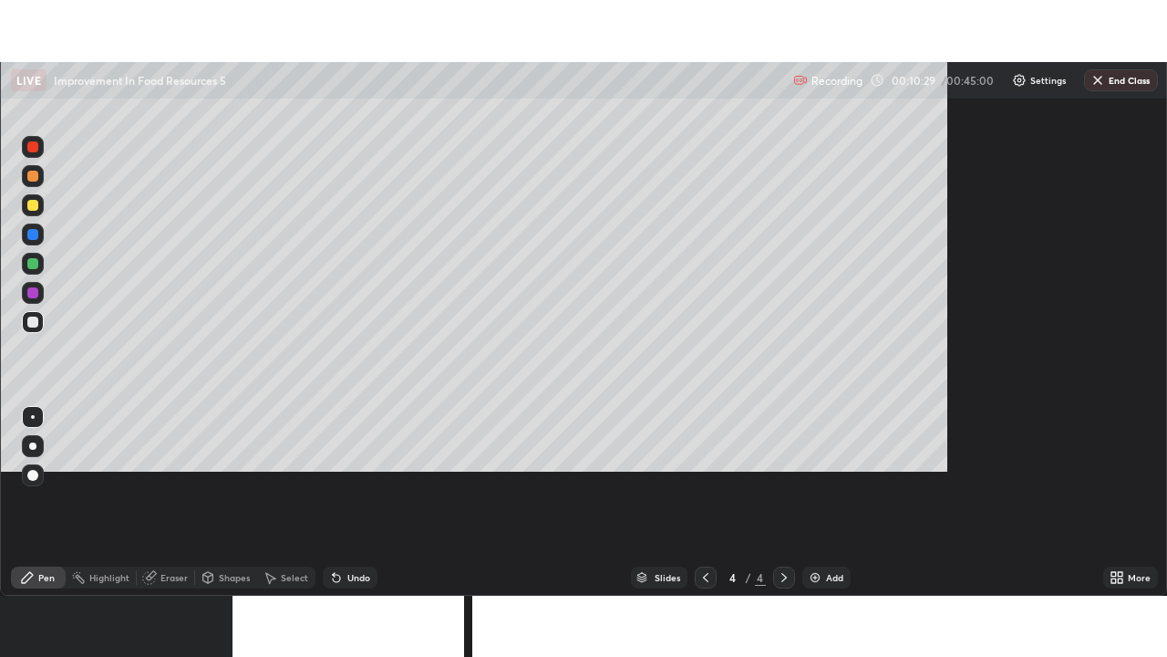
scroll to position [657, 1167]
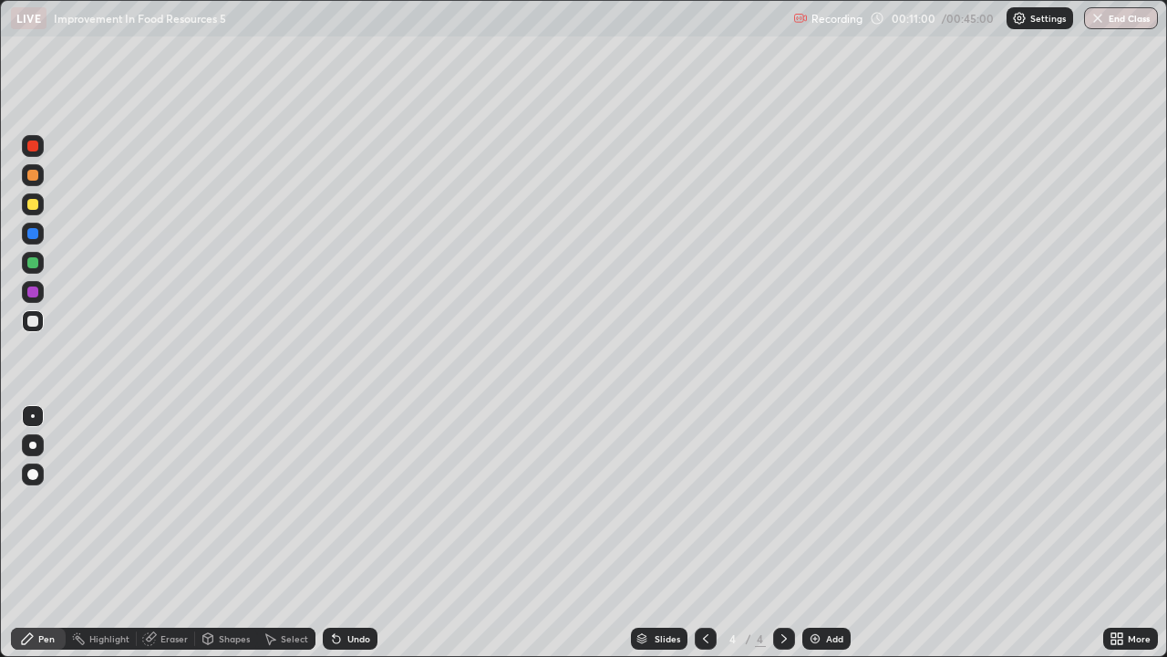
click at [333, 533] on icon at bounding box center [336, 639] width 7 height 7
click at [32, 319] on div at bounding box center [32, 320] width 11 height 11
click at [34, 264] on div at bounding box center [32, 262] width 11 height 11
click at [336, 533] on icon at bounding box center [336, 639] width 7 height 7
click at [348, 533] on div "Undo" at bounding box center [350, 638] width 55 height 22
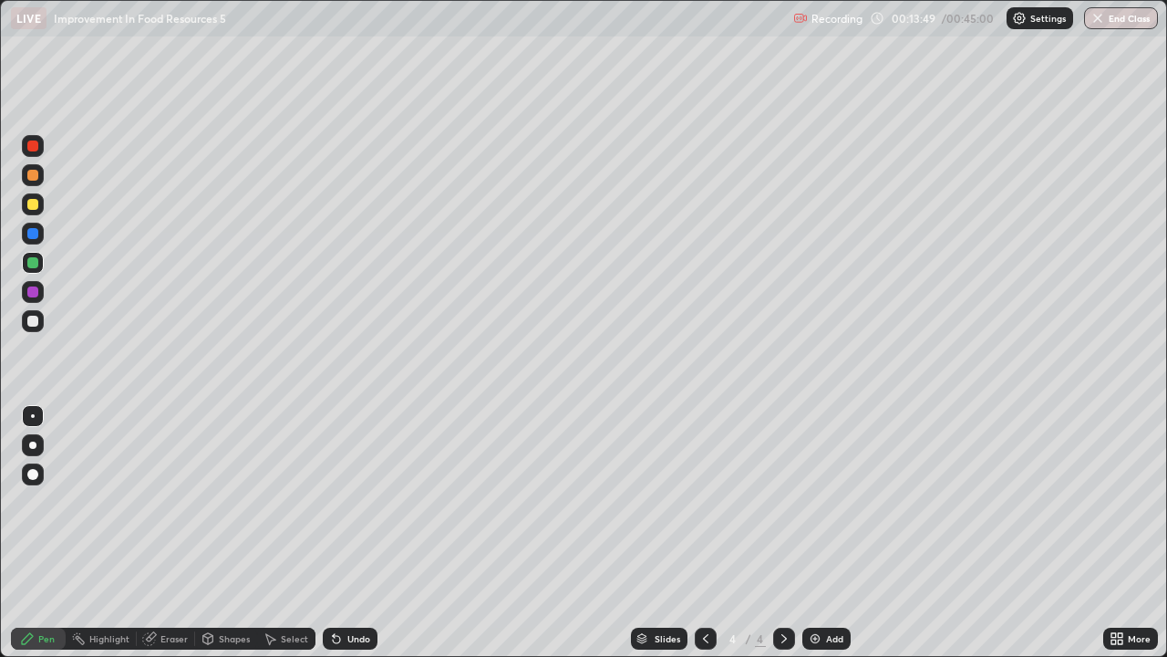
click at [350, 533] on div "Undo" at bounding box center [358, 638] width 23 height 9
click at [812, 533] on img at bounding box center [815, 638] width 15 height 15
click at [35, 322] on div at bounding box center [32, 320] width 11 height 11
click at [336, 533] on icon at bounding box center [336, 639] width 7 height 7
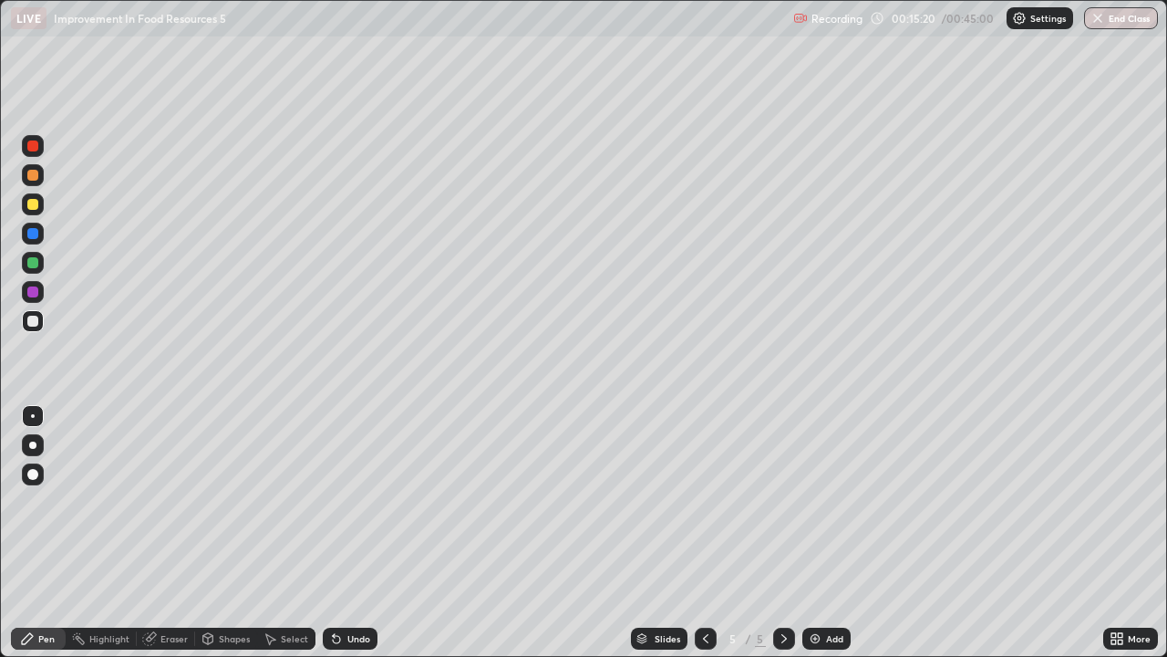
click at [336, 533] on icon at bounding box center [336, 639] width 7 height 7
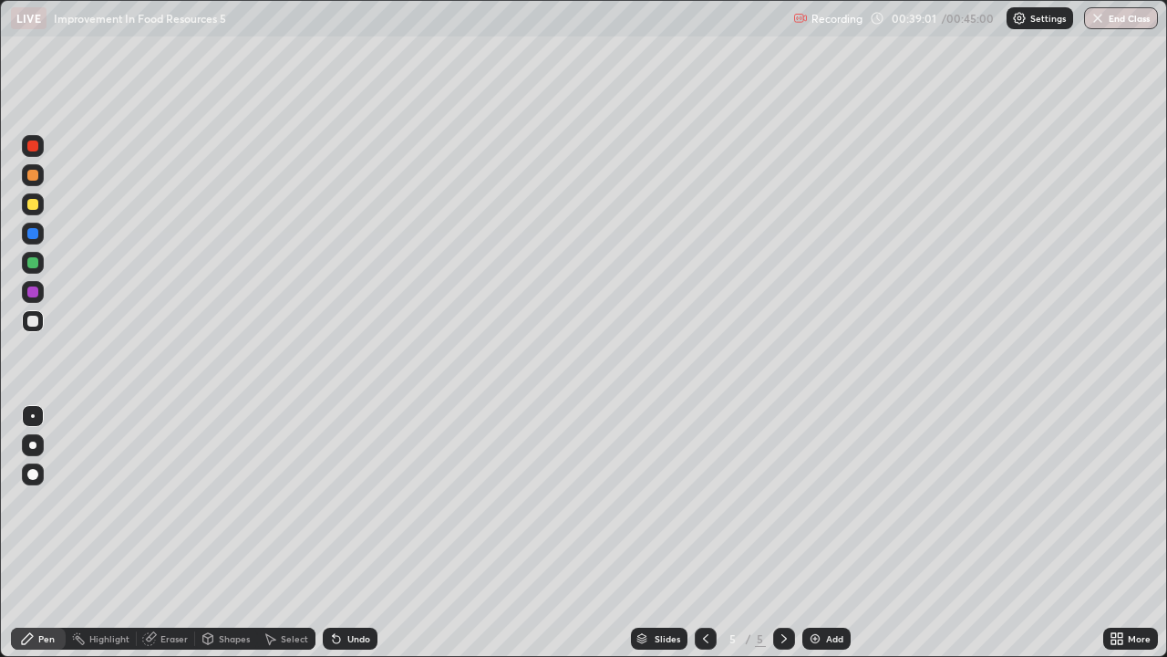
click at [1112, 23] on button "End Class" at bounding box center [1121, 18] width 74 height 22
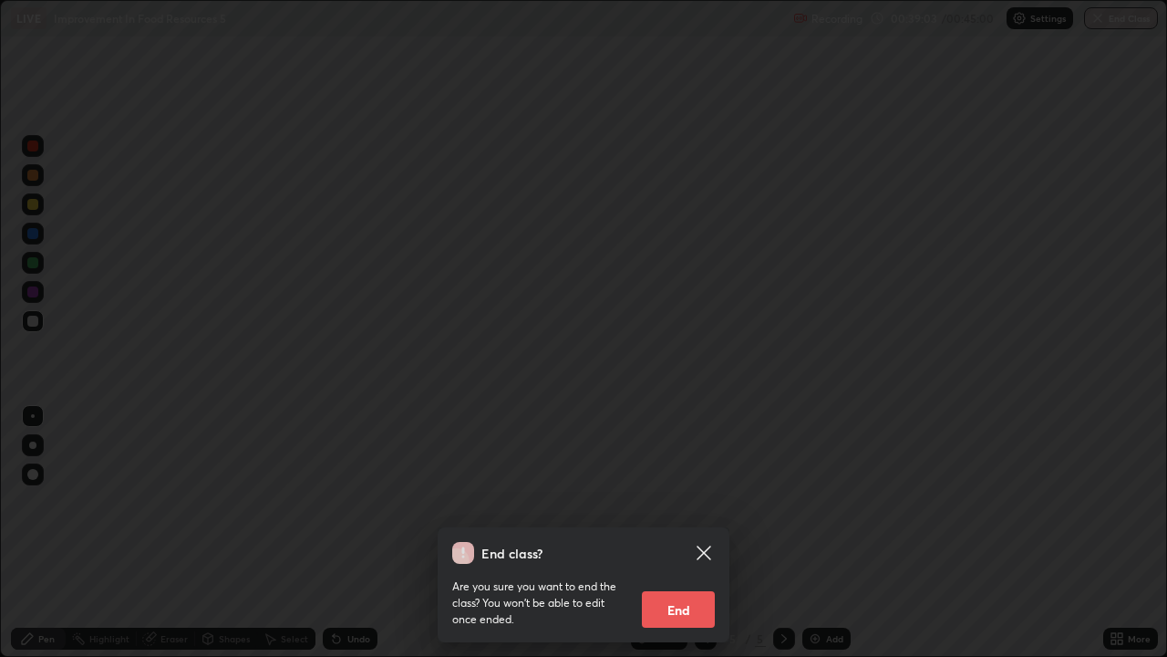
click at [680, 533] on button "End" at bounding box center [678, 609] width 73 height 36
